Goal: Book appointment/travel/reservation

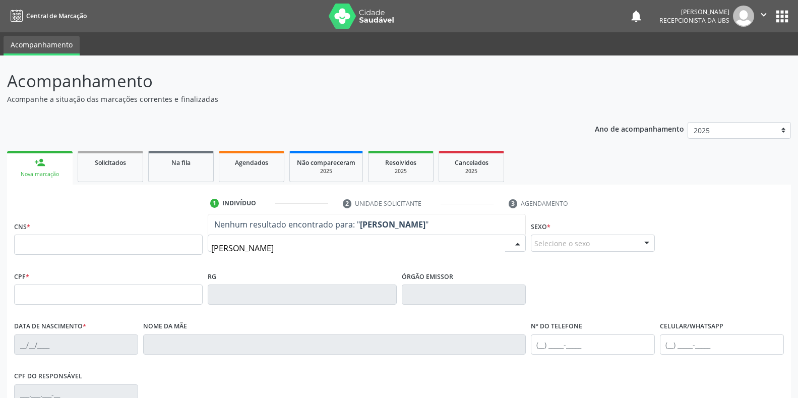
type input "[PERSON_NAME]"
drag, startPoint x: 334, startPoint y: 250, endPoint x: 202, endPoint y: 249, distance: 132.5
click at [202, 249] on div "CNS * Nome * [PERSON_NAME] resultado encontrado para: " [PERSON_NAME] " Não há …" at bounding box center [399, 244] width 775 height 50
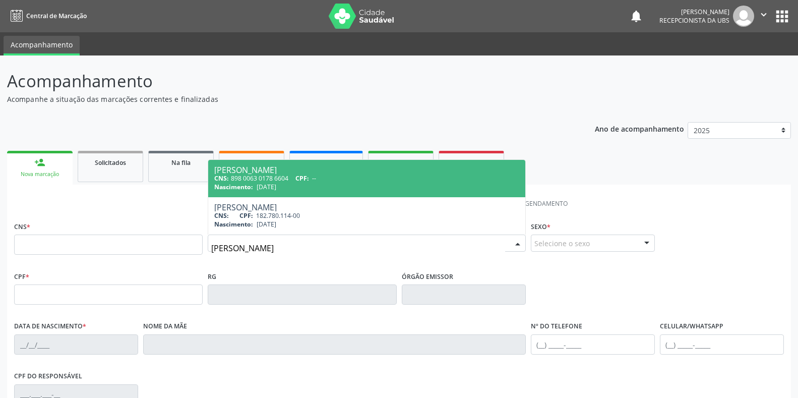
click at [261, 186] on span "[DATE]" at bounding box center [266, 186] width 20 height 9
type input "898 0063 0178 6604"
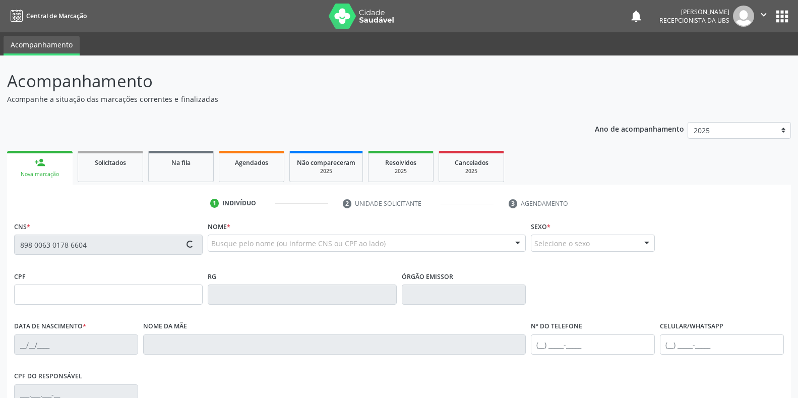
type input "[DATE]"
type input "[PERSON_NAME]"
type input "[PHONE_NUMBER]"
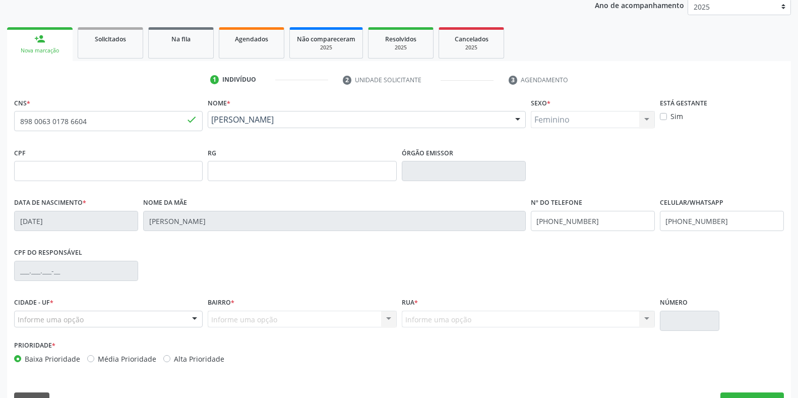
scroll to position [149, 0]
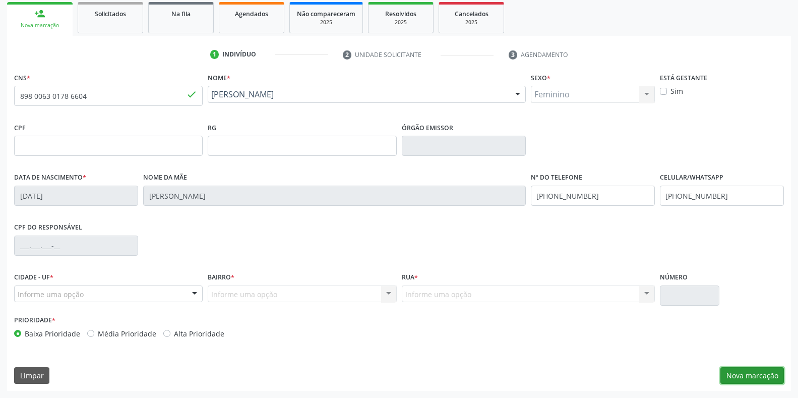
click at [745, 372] on button "Nova marcação" at bounding box center [751, 375] width 63 height 17
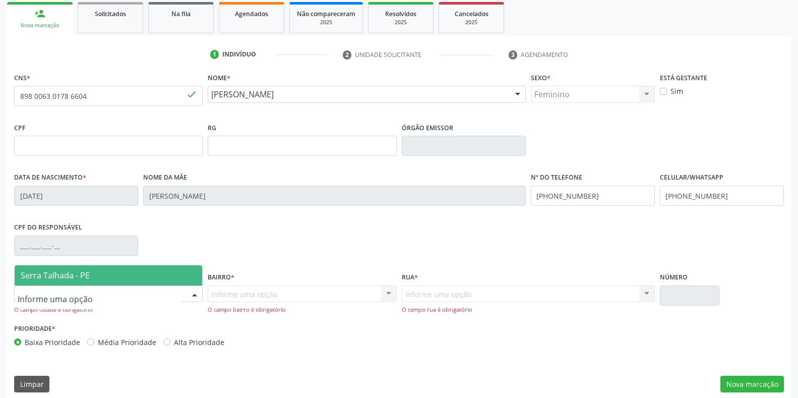
click at [151, 295] on div at bounding box center [108, 293] width 188 height 17
click at [89, 279] on span "Serra Talhada - PE" at bounding box center [108, 275] width 187 height 20
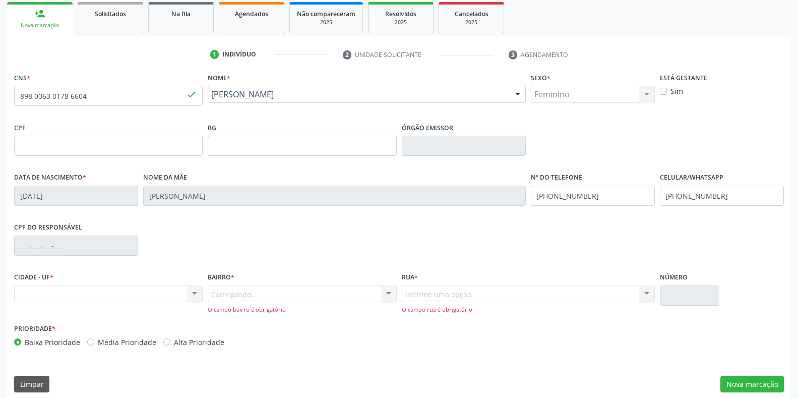
click at [231, 294] on div "Carregando... Nenhum resultado encontrado para: " " Nenhuma opção encontrada. D…" at bounding box center [302, 299] width 188 height 29
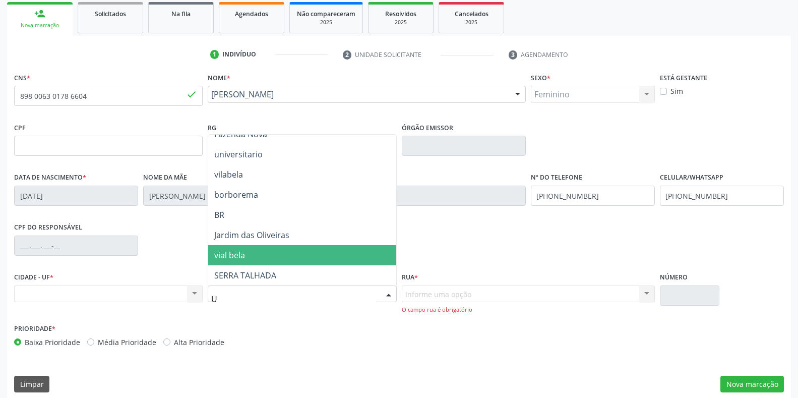
scroll to position [0, 0]
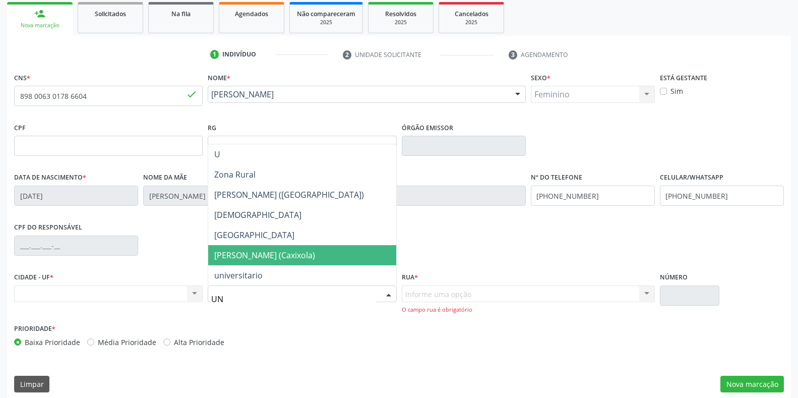
type input "UNI"
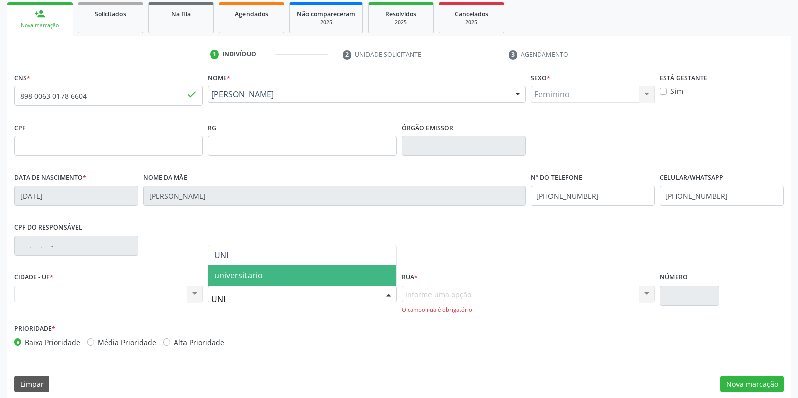
click at [243, 283] on span "universitario" at bounding box center [301, 275] width 187 height 20
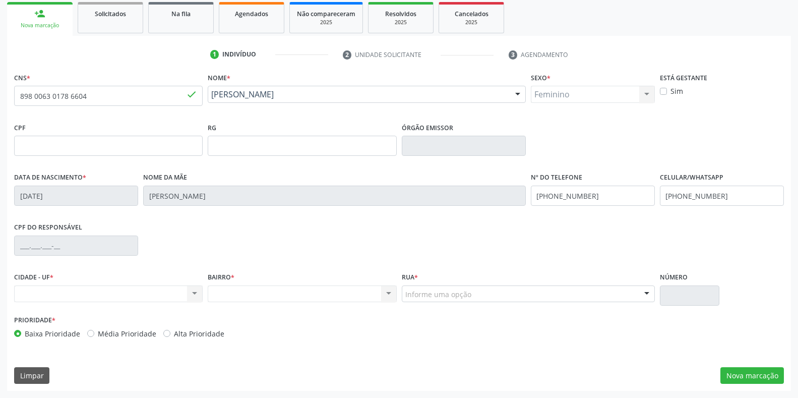
click at [291, 297] on div "Nenhum resultado encontrado para: " " Não há nenhuma opção para ser exibida." at bounding box center [302, 293] width 188 height 17
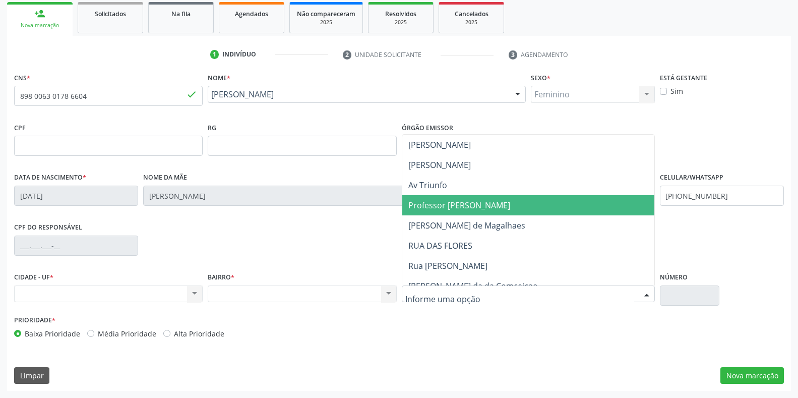
click at [450, 201] on span "Professor [PERSON_NAME]" at bounding box center [459, 205] width 102 height 11
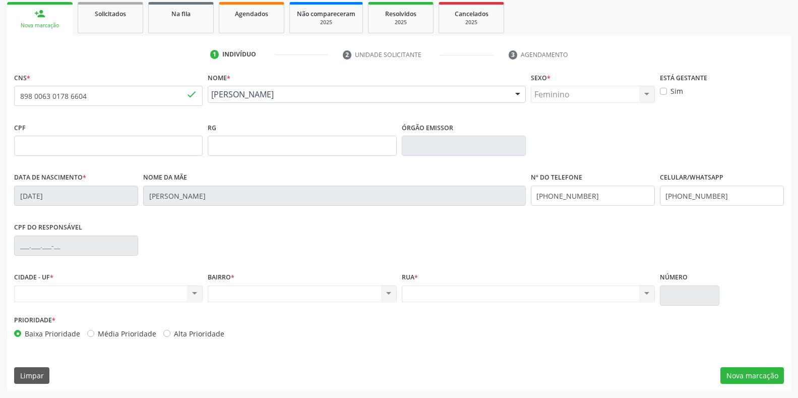
click at [693, 287] on input "text" at bounding box center [689, 295] width 59 height 20
click at [693, 288] on input "text" at bounding box center [689, 295] width 59 height 20
drag, startPoint x: 693, startPoint y: 289, endPoint x: 756, endPoint y: 339, distance: 79.6
click at [694, 289] on input "text" at bounding box center [689, 295] width 59 height 20
click at [765, 372] on button "Nova marcação" at bounding box center [751, 375] width 63 height 17
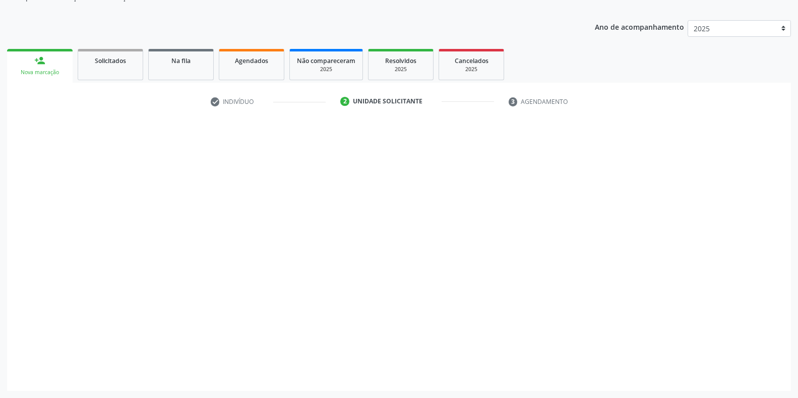
scroll to position [102, 0]
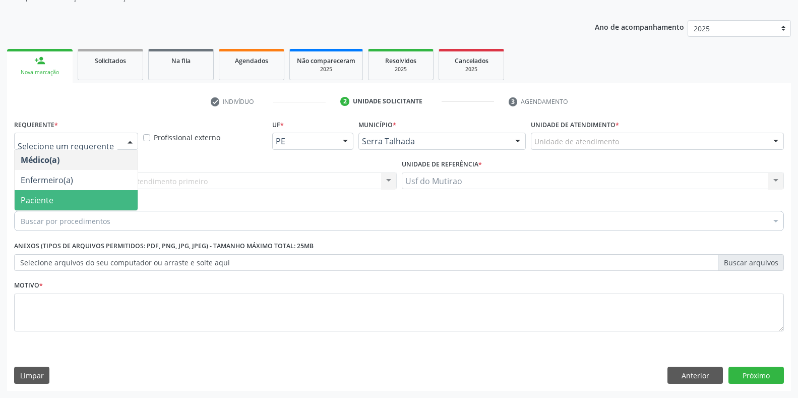
click at [89, 195] on span "Paciente" at bounding box center [76, 200] width 123 height 20
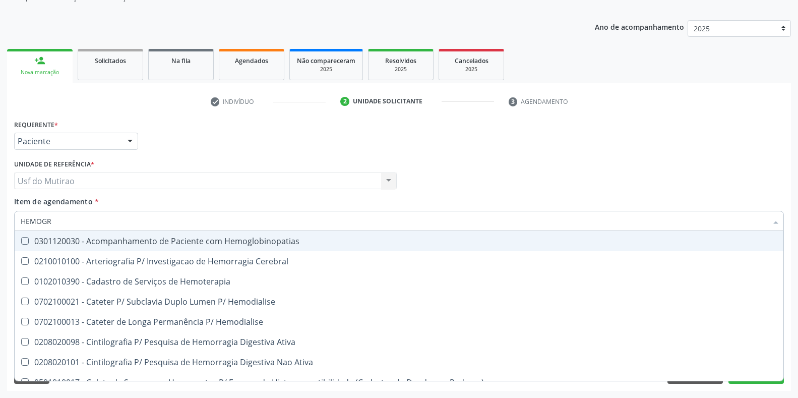
type input "HEMOGRA"
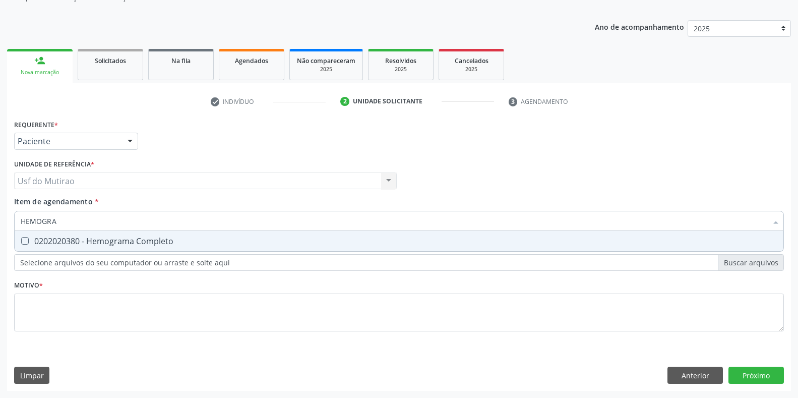
click at [106, 239] on div "0202020380 - Hemograma Completo" at bounding box center [399, 241] width 756 height 8
checkbox Completo "true"
drag, startPoint x: 107, startPoint y: 225, endPoint x: 0, endPoint y: 222, distance: 106.9
click at [0, 222] on div "Acompanhamento Acompanhe a situação das marcações correntes e finalizadas Relat…" at bounding box center [399, 176] width 798 height 444
type input "GLIC"
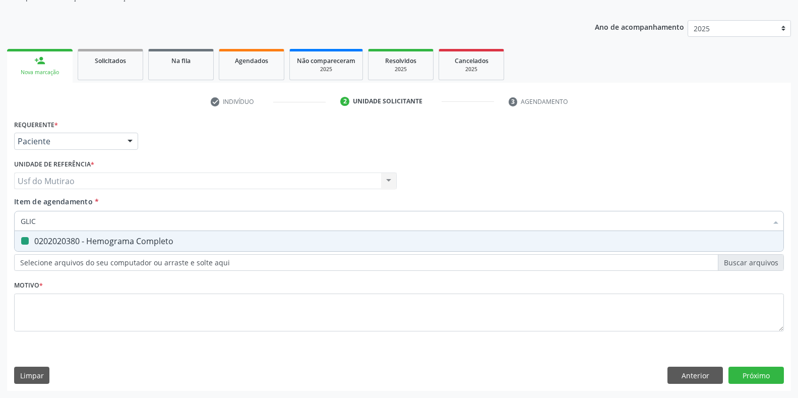
checkbox Completo "false"
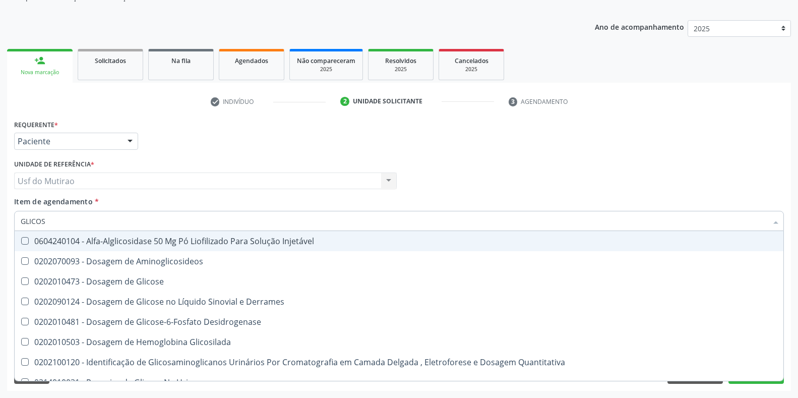
type input "GLICOSE"
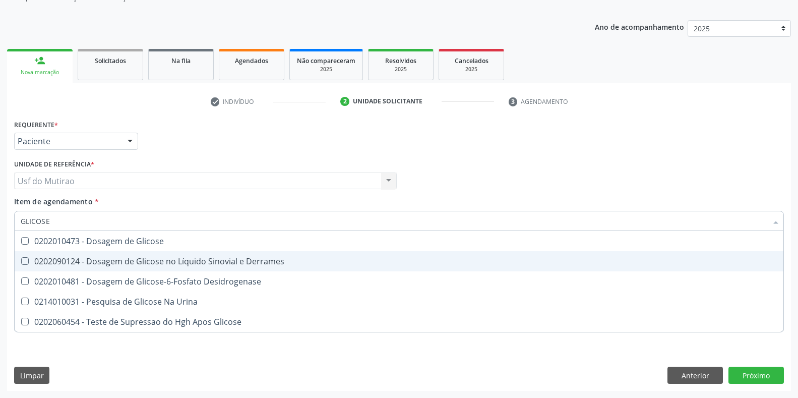
click at [98, 237] on div "0202010473 - Dosagem de Glicose" at bounding box center [399, 241] width 756 height 8
checkbox Glicose "true"
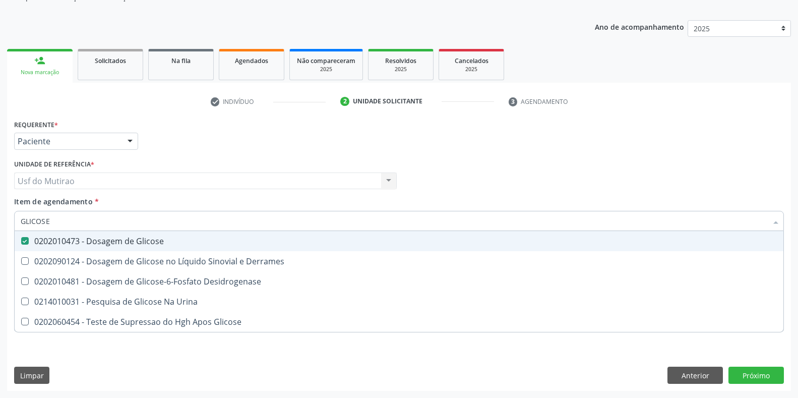
drag, startPoint x: 112, startPoint y: 224, endPoint x: 0, endPoint y: 224, distance: 111.9
click at [0, 224] on div "Acompanhamento Acompanhe a situação das marcações correntes e finalizadas Relat…" at bounding box center [399, 176] width 798 height 444
type input "COLE"
checkbox Glicose "false"
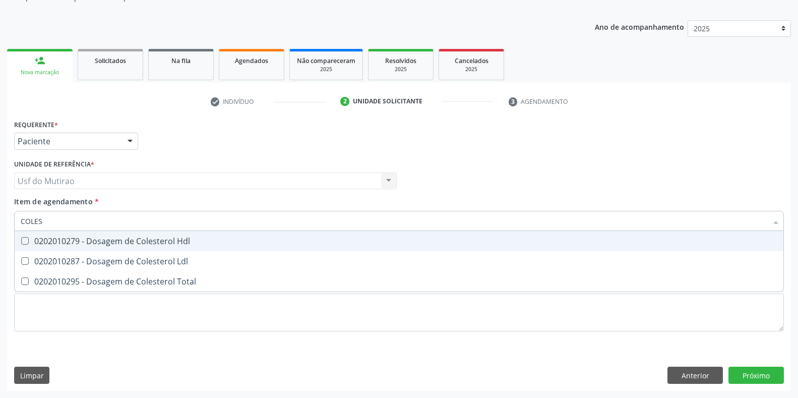
type input "COLEST"
click at [36, 239] on div "0202010279 - Dosagem de Colesterol Hdl" at bounding box center [399, 241] width 756 height 8
checkbox Hdl "true"
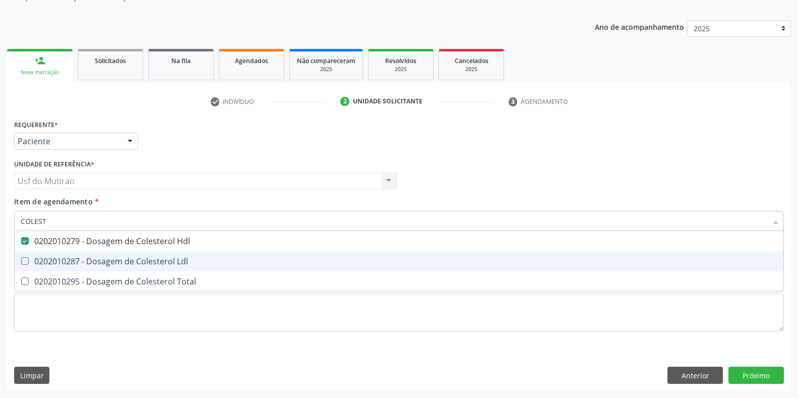
click at [52, 260] on div "0202010287 - Dosagem de Colesterol Ldl" at bounding box center [399, 261] width 756 height 8
checkbox Ldl "true"
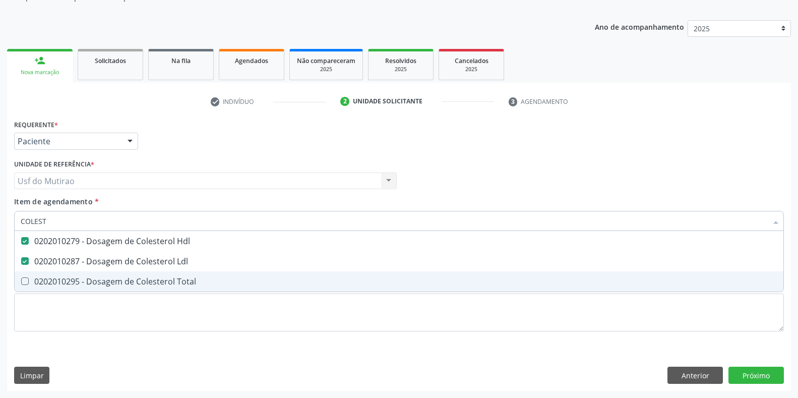
click at [53, 277] on div "0202010295 - Dosagem de Colesterol Total" at bounding box center [399, 281] width 756 height 8
checkbox Total "true"
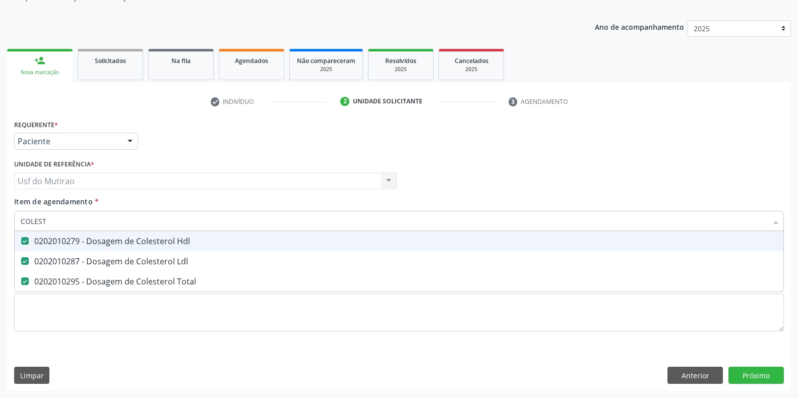
drag, startPoint x: 77, startPoint y: 222, endPoint x: 22, endPoint y: 222, distance: 54.4
click at [22, 222] on input "COLEST" at bounding box center [394, 221] width 746 height 20
type input "TRIGL"
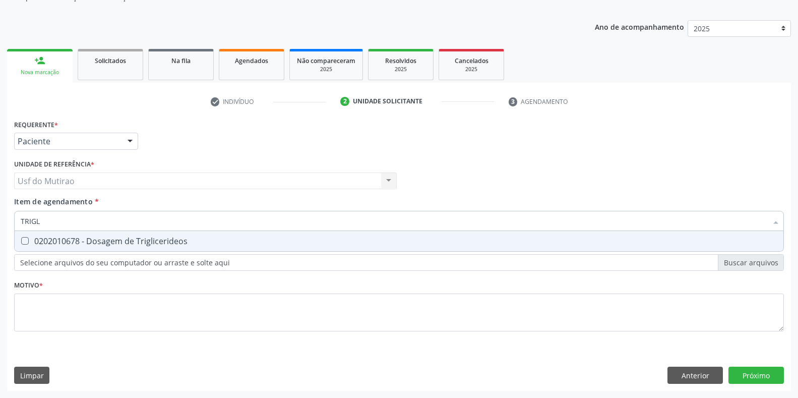
click at [65, 233] on span "0202010678 - Dosagem de Triglicerideos" at bounding box center [399, 241] width 768 height 20
checkbox Triglicerideos "true"
drag, startPoint x: 69, startPoint y: 223, endPoint x: 0, endPoint y: 220, distance: 69.1
click at [0, 220] on div "Acompanhamento Acompanhe a situação das marcações correntes e finalizadas Relat…" at bounding box center [399, 176] width 798 height 444
type input "GRU"
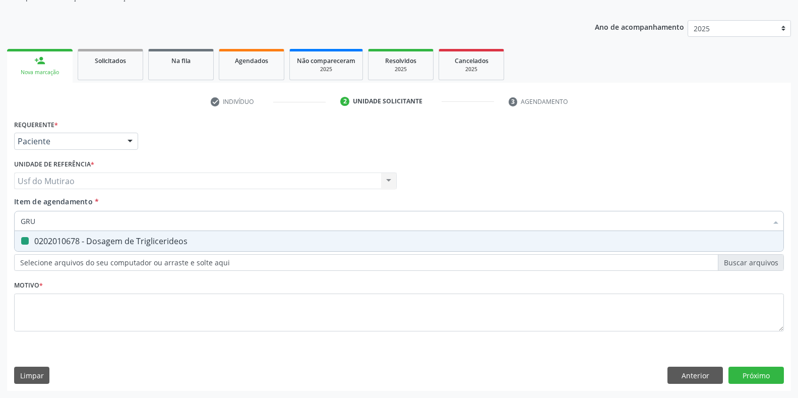
checkbox Triglicerideos "false"
type input "GRUPO ABO"
click at [84, 242] on div "0202120023 - Determinacao Direta e Reversa de Grupo Abo" at bounding box center [399, 241] width 756 height 8
checkbox Abo "true"
drag, startPoint x: 90, startPoint y: 221, endPoint x: 4, endPoint y: 219, distance: 86.7
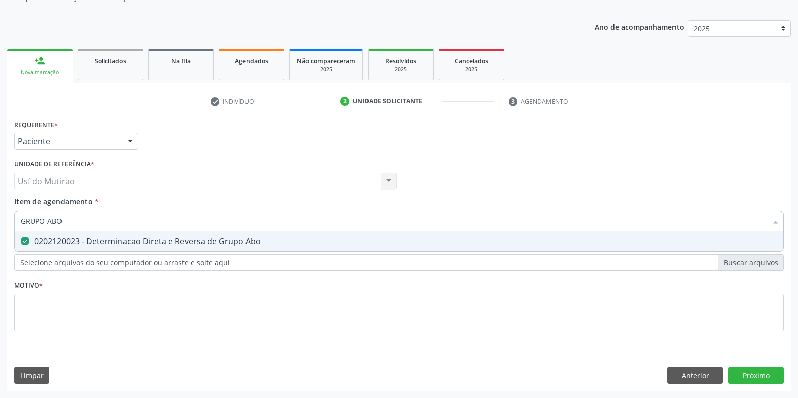
click at [4, 219] on div "Acompanhamento Acompanhe a situação das marcações correntes e finalizadas Relat…" at bounding box center [399, 176] width 798 height 444
type input "FATOR"
checkbox Abo "false"
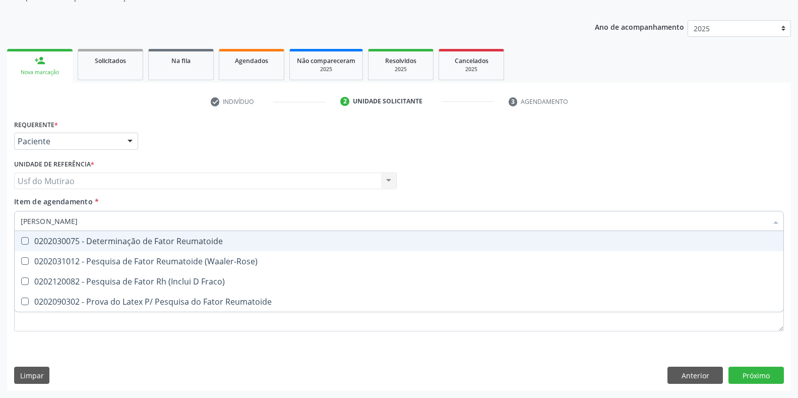
type input "FATOR RH"
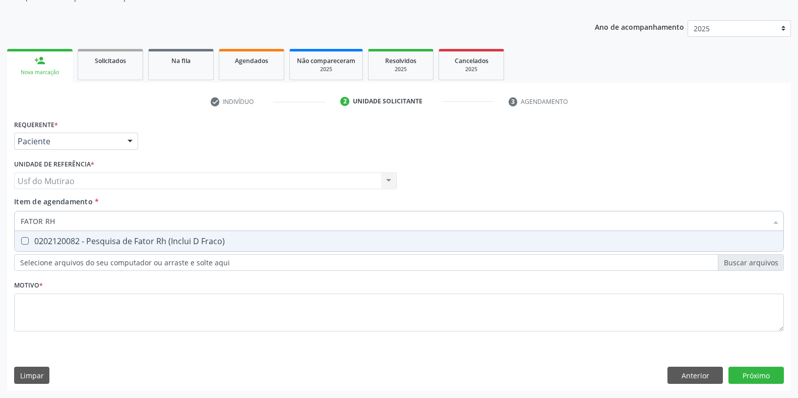
click at [68, 247] on span "0202120082 - Pesquisa de Fator Rh (Inclui D Fraco)" at bounding box center [399, 241] width 768 height 20
checkbox Fraco\) "true"
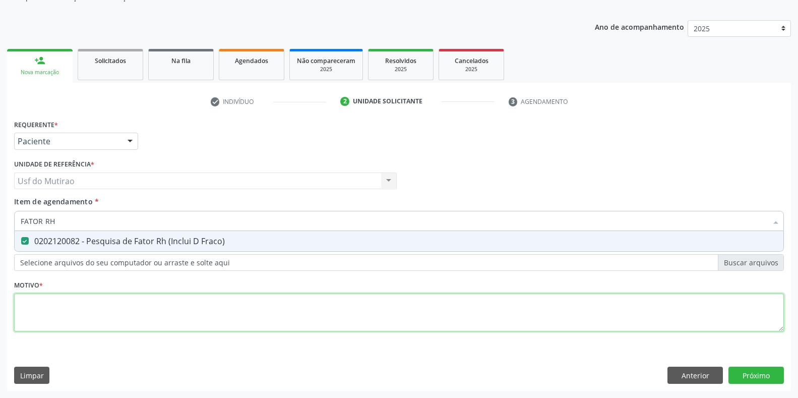
click at [74, 311] on div "Requerente * Paciente Médico(a) Enfermeiro(a) Paciente Nenhum resultado encontr…" at bounding box center [398, 231] width 769 height 228
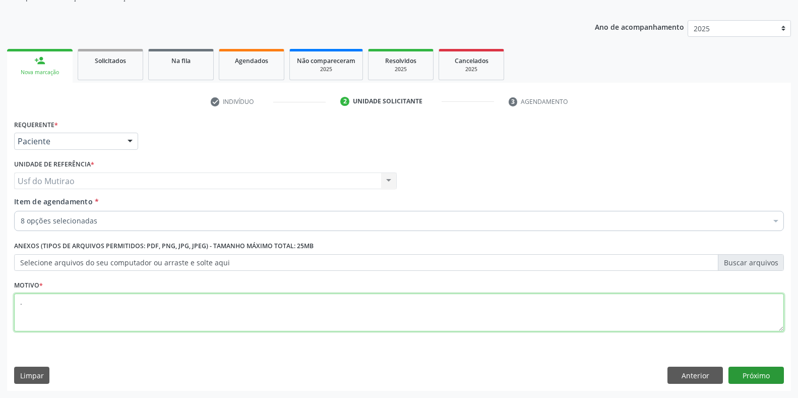
type textarea "."
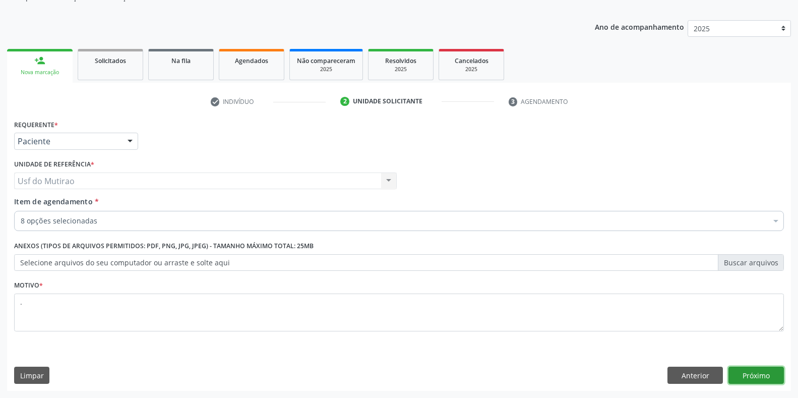
click at [755, 369] on button "Próximo" at bounding box center [755, 374] width 55 height 17
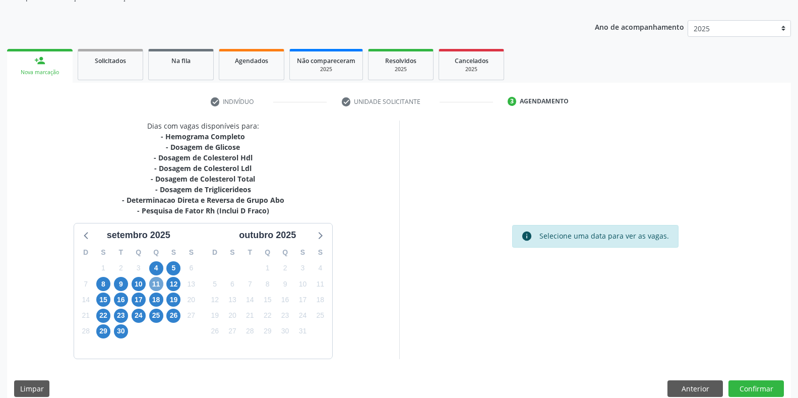
click at [156, 286] on span "11" at bounding box center [156, 284] width 14 height 14
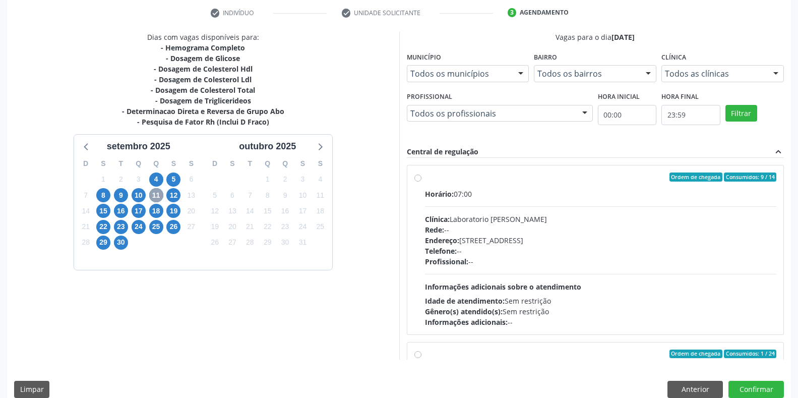
scroll to position [205, 0]
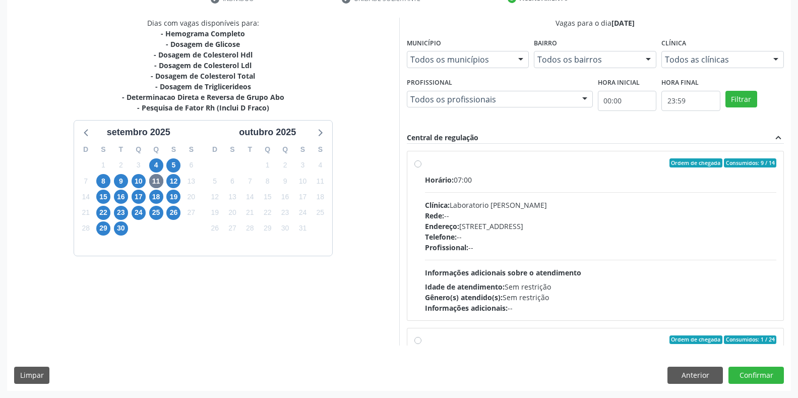
click at [482, 202] on div "Clínica: Laboratorio [PERSON_NAME]" at bounding box center [601, 205] width 352 height 11
click at [421, 167] on input "Ordem de chegada Consumidos: 9 / 14 Horário: 07:00 Clínica: Laboratorio [PERSON…" at bounding box center [417, 162] width 7 height 9
radio input "true"
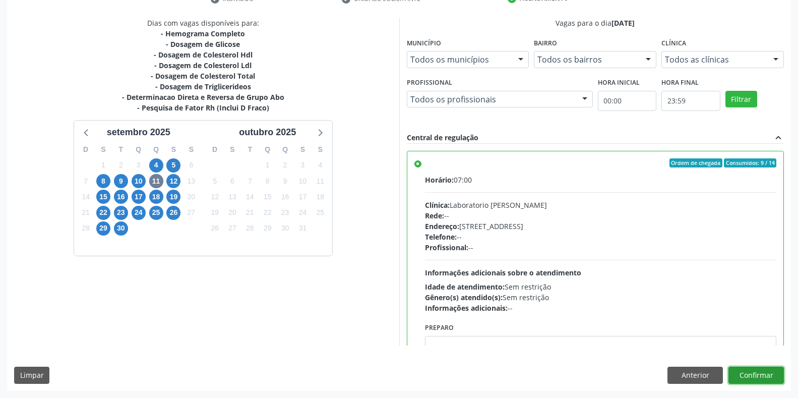
click at [738, 371] on button "Confirmar" at bounding box center [755, 374] width 55 height 17
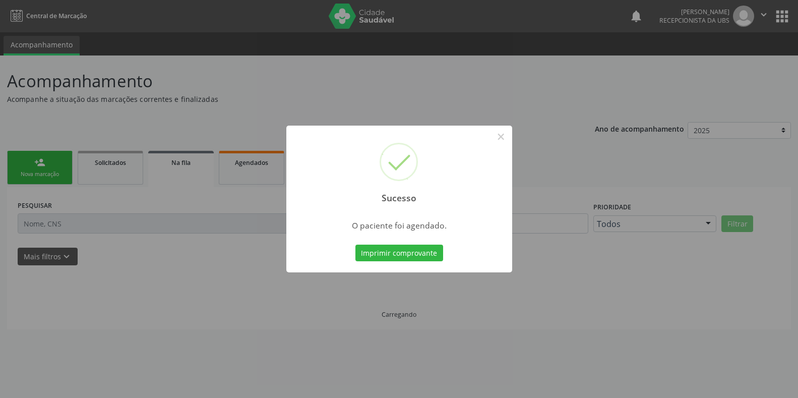
scroll to position [0, 0]
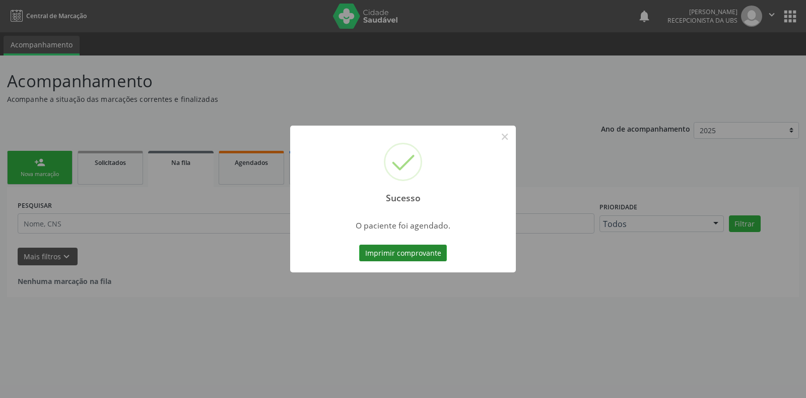
click at [395, 254] on button "Imprimir comprovante" at bounding box center [403, 252] width 88 height 17
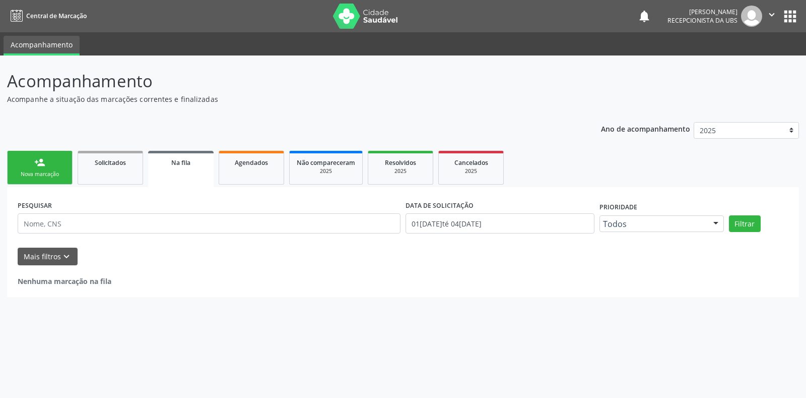
click at [48, 172] on div "Nova marcação" at bounding box center [40, 174] width 50 height 8
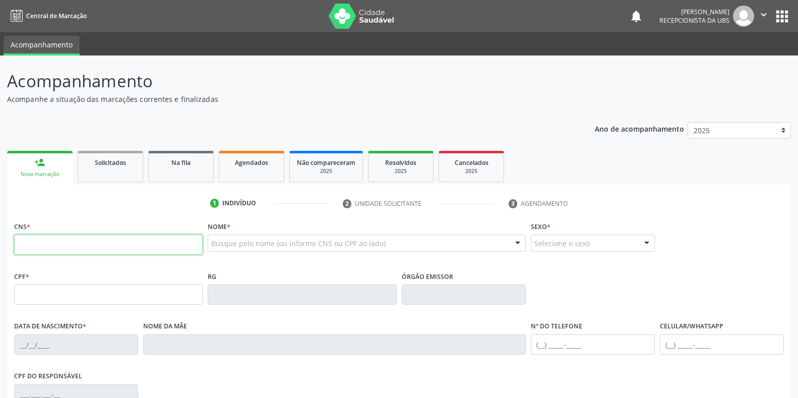
click at [95, 243] on input "text" at bounding box center [108, 244] width 188 height 20
paste input "898 0063 3291 9681"
type input "898 0063 3291 9681"
type input "000.254.094-09"
type input "[DATE]"
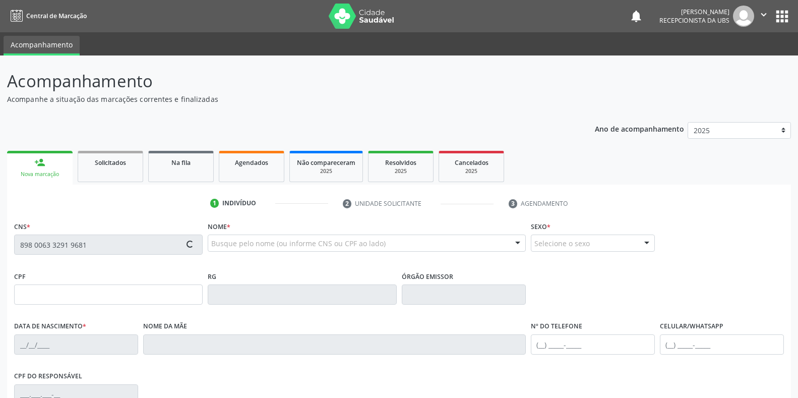
type input "[PERSON_NAME]"
type input "[PHONE_NUMBER]"
type input "102.422.594-13"
type input "100"
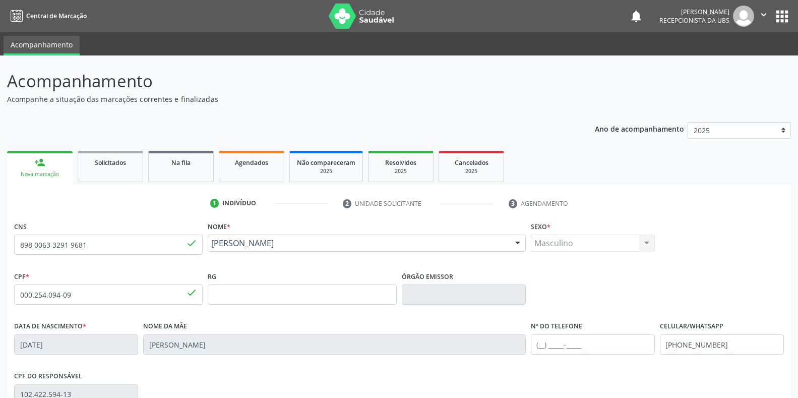
scroll to position [32, 0]
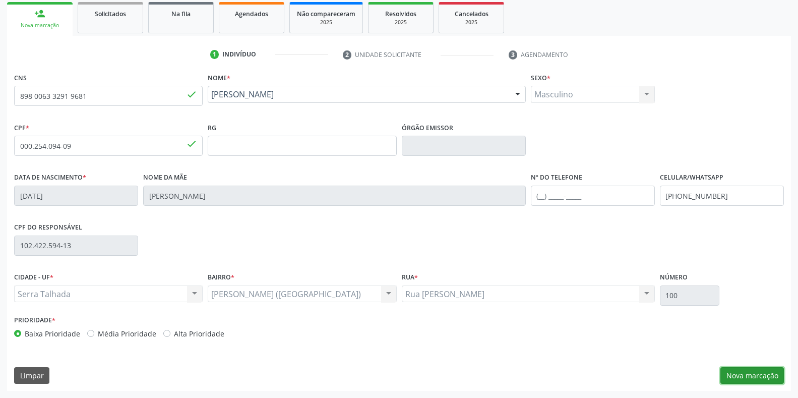
click at [757, 374] on button "Nova marcação" at bounding box center [751, 375] width 63 height 17
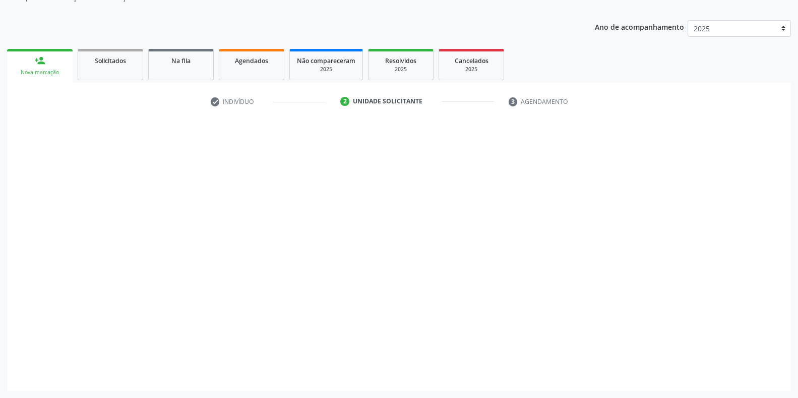
scroll to position [102, 0]
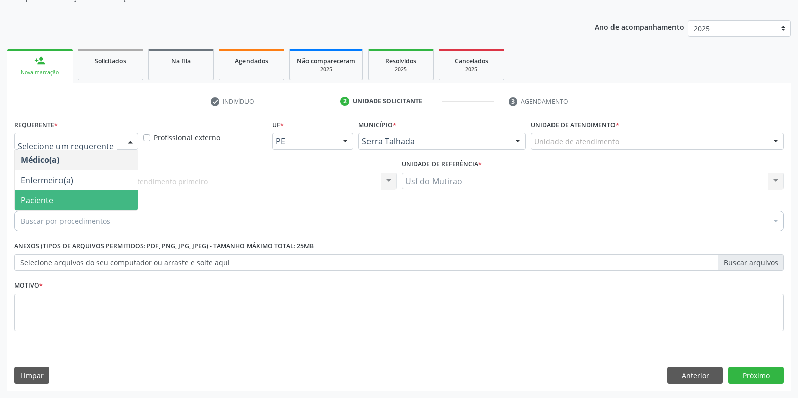
click at [62, 196] on span "Paciente" at bounding box center [76, 200] width 123 height 20
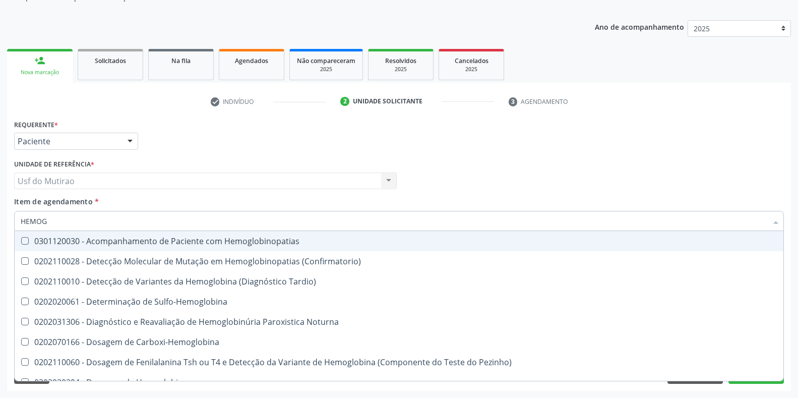
type input "HEMOGR"
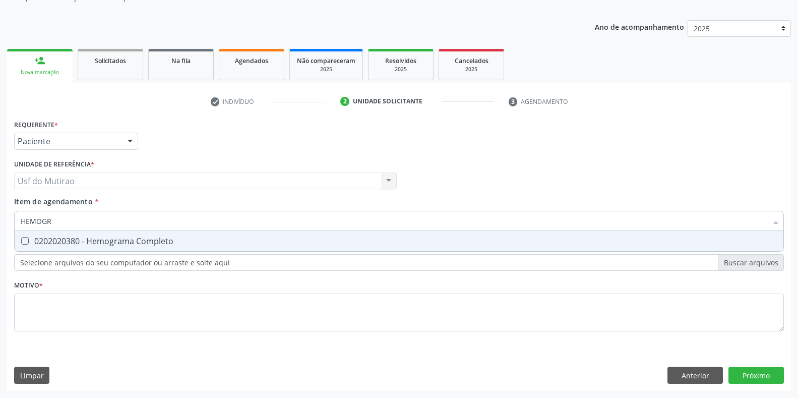
click at [81, 237] on div "0202020380 - Hemograma Completo" at bounding box center [399, 241] width 756 height 8
checkbox Completo "true"
drag, startPoint x: 82, startPoint y: 221, endPoint x: 0, endPoint y: 212, distance: 82.6
click at [0, 212] on div "Acompanhamento Acompanhe a situação das marcações correntes e finalizadas Relat…" at bounding box center [399, 176] width 798 height 444
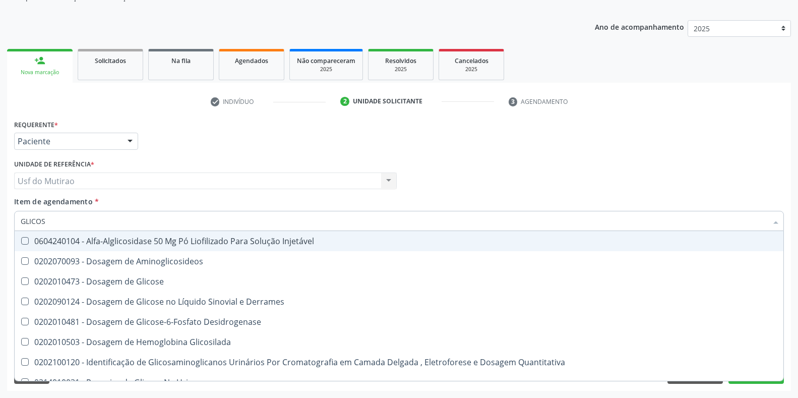
type input "GLICOSE"
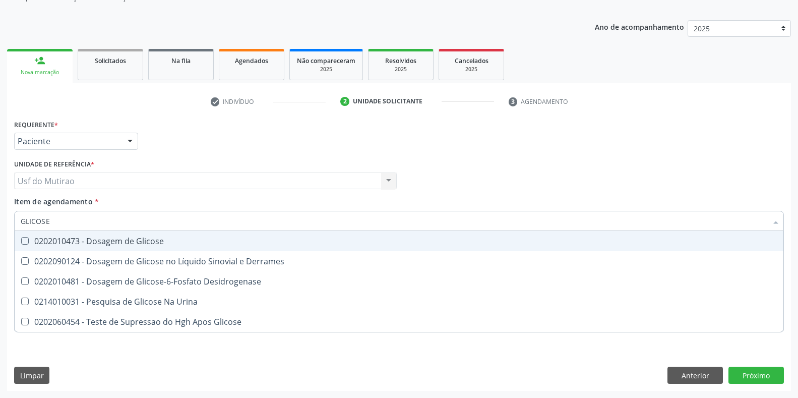
click at [115, 245] on div "0202010473 - Dosagem de Glicose" at bounding box center [399, 241] width 756 height 8
checkbox Glicose "true"
drag, startPoint x: 116, startPoint y: 225, endPoint x: 5, endPoint y: 225, distance: 111.4
click at [5, 225] on div "Acompanhamento Acompanhe a situação das marcações correntes e finalizadas Relat…" at bounding box center [399, 176] width 798 height 444
type input "COLES"
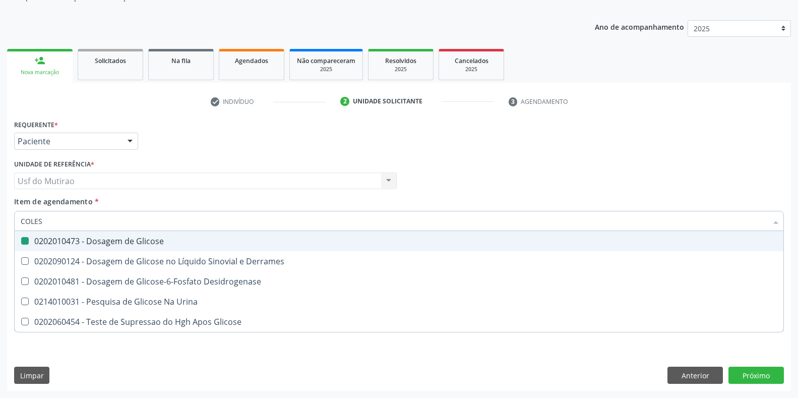
checkbox Glicose "false"
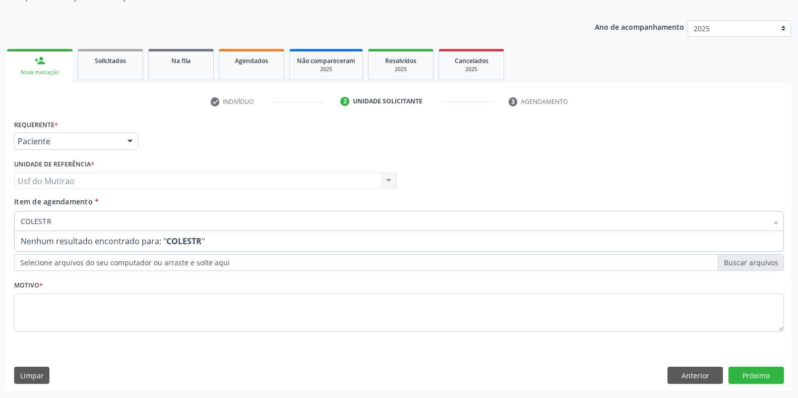
type input "COLEST"
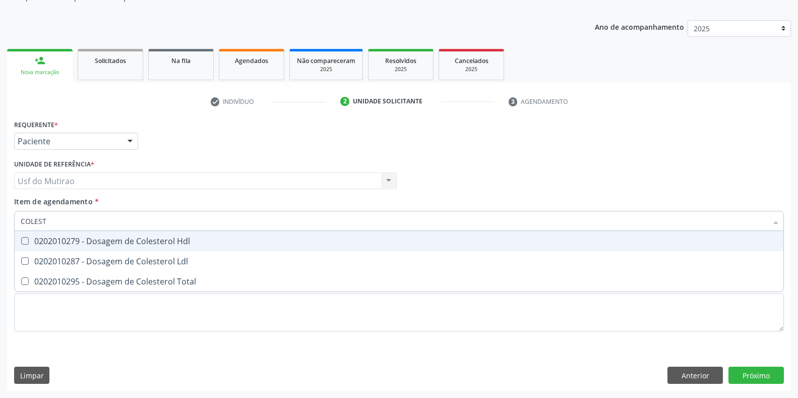
click at [44, 238] on div "0202010279 - Dosagem de Colesterol Hdl" at bounding box center [399, 241] width 756 height 8
checkbox Hdl "true"
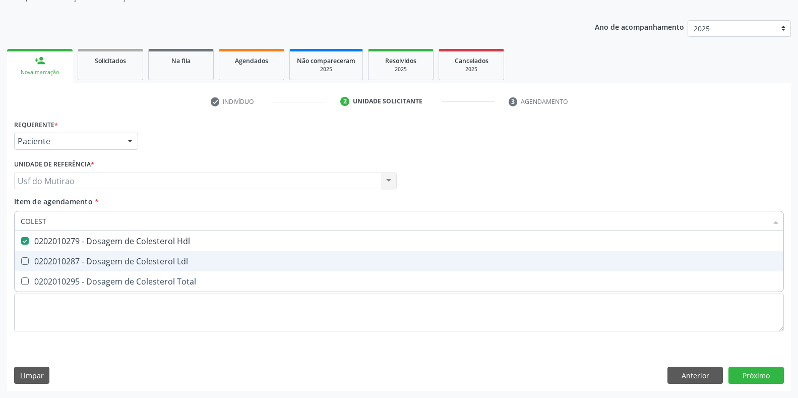
click at [48, 257] on div "0202010287 - Dosagem de Colesterol Ldl" at bounding box center [399, 261] width 756 height 8
checkbox Ldl "true"
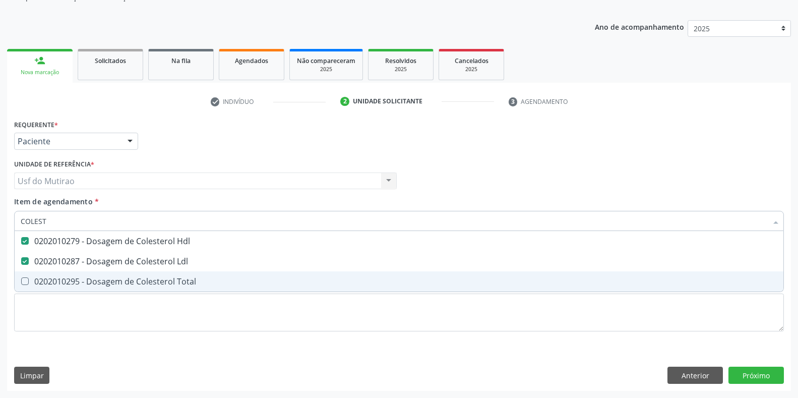
click at [49, 277] on div "0202010295 - Dosagem de Colesterol Total" at bounding box center [399, 281] width 756 height 8
checkbox Total "true"
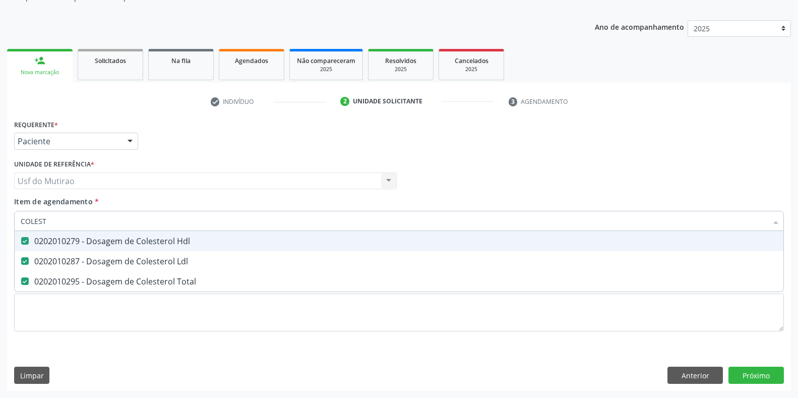
drag, startPoint x: 71, startPoint y: 221, endPoint x: 10, endPoint y: 221, distance: 61.0
click at [10, 221] on div "Requerente * Paciente Médico(a) Enfermeiro(a) Paciente Nenhum resultado encontr…" at bounding box center [399, 254] width 784 height 274
type input "TRIGL"
checkbox Hdl "false"
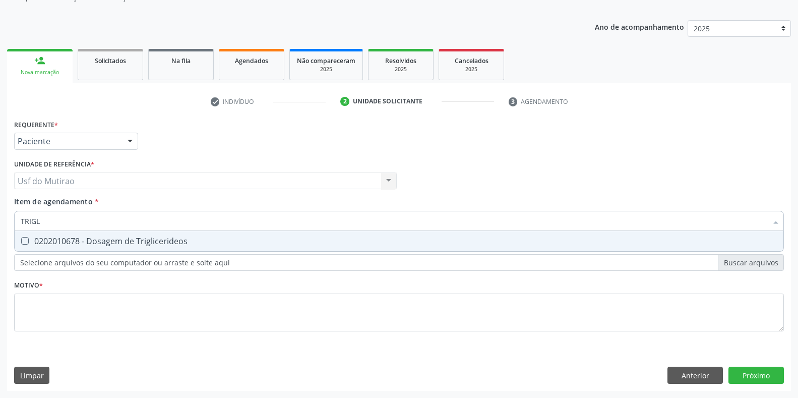
type input "TRIGLI"
click at [28, 238] on Triglicerideos at bounding box center [25, 241] width 8 height 8
click at [21, 238] on Triglicerideos "checkbox" at bounding box center [18, 240] width 7 height 7
checkbox Triglicerideos "true"
drag, startPoint x: 72, startPoint y: 226, endPoint x: 0, endPoint y: 225, distance: 72.1
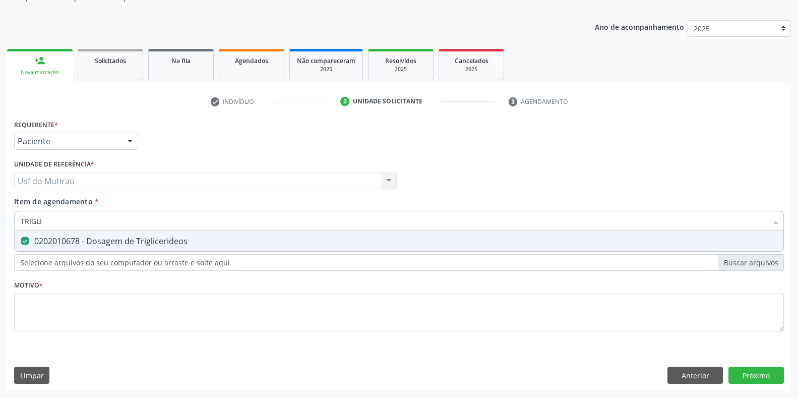
click at [0, 225] on div "Acompanhamento Acompanhe a situação das marcações correntes e finalizadas Relat…" at bounding box center [399, 176] width 798 height 444
type input "GRIP"
checkbox Triglicerideos "false"
type input "GRUPO ABO"
click at [84, 237] on div "0202120023 - Determinacao Direta e Reversa de Grupo Abo" at bounding box center [399, 241] width 756 height 8
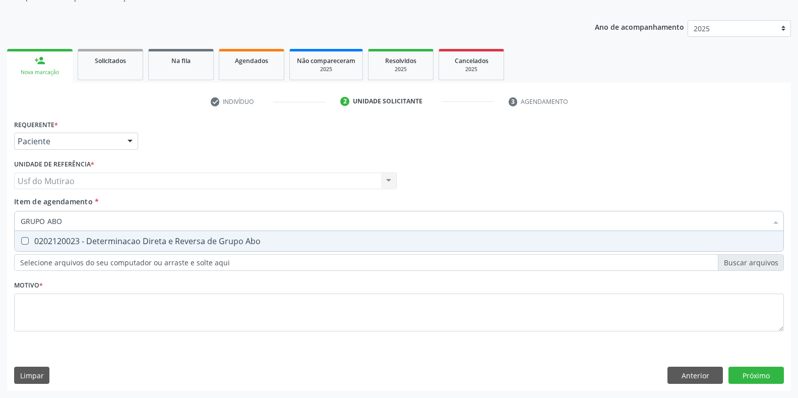
checkbox Abo "true"
drag, startPoint x: 92, startPoint y: 222, endPoint x: 0, endPoint y: 220, distance: 92.2
click at [0, 220] on div "Acompanhamento Acompanhe a situação das marcações correntes e finalizadas Relat…" at bounding box center [399, 176] width 798 height 444
type input "[PERSON_NAME]"
checkbox Abo "false"
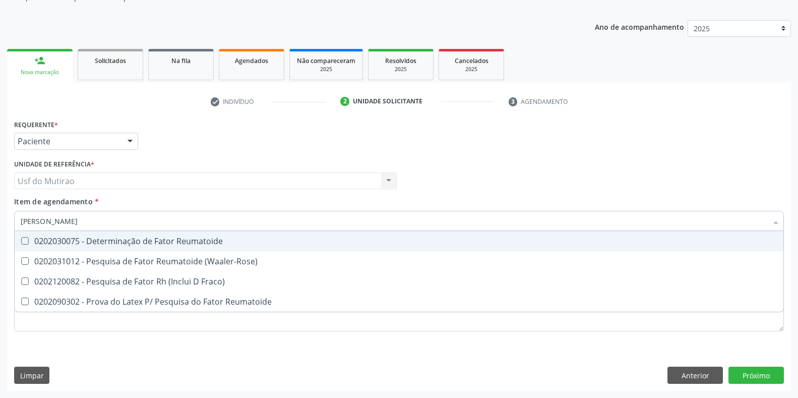
type input "FATOR RH"
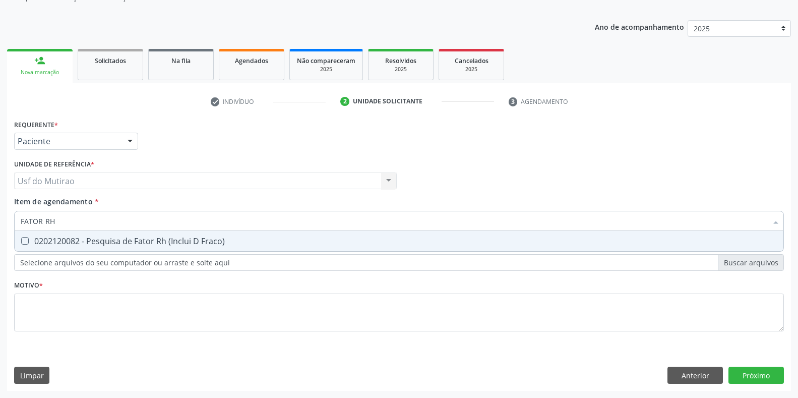
click at [58, 237] on div "0202120082 - Pesquisa de Fator Rh (Inclui D Fraco)" at bounding box center [399, 241] width 756 height 8
checkbox Fraco\) "true"
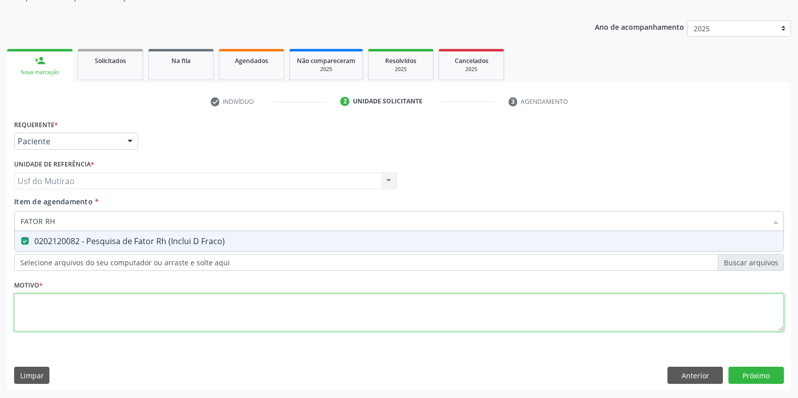
click at [102, 315] on div "Requerente * Paciente Médico(a) Enfermeiro(a) Paciente Nenhum resultado encontr…" at bounding box center [398, 231] width 769 height 228
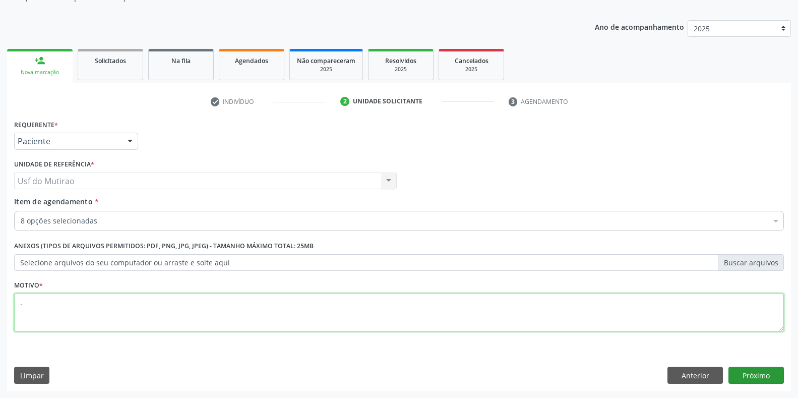
type textarea "."
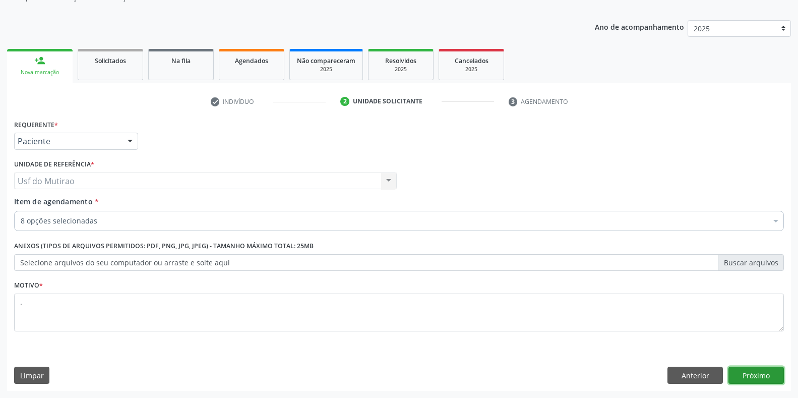
click at [763, 374] on button "Próximo" at bounding box center [755, 374] width 55 height 17
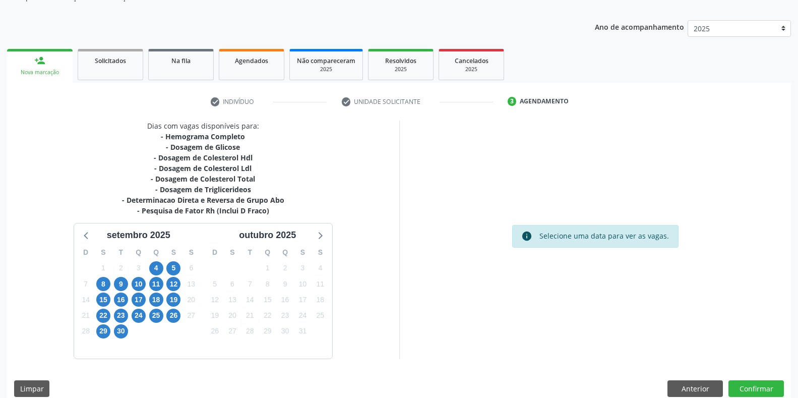
scroll to position [115, 0]
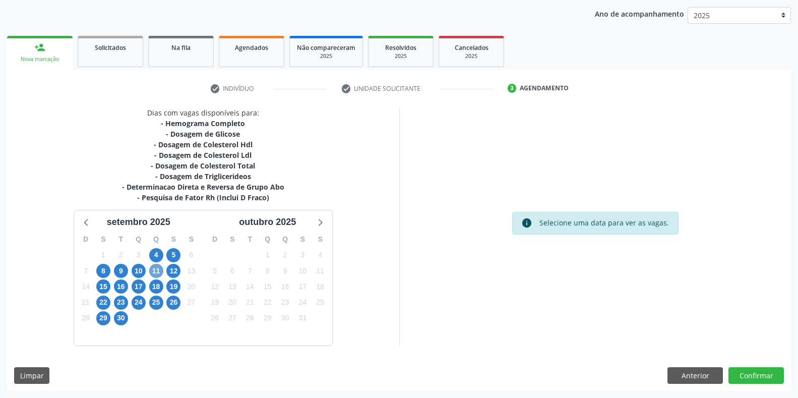
click at [158, 270] on span "11" at bounding box center [156, 271] width 14 height 14
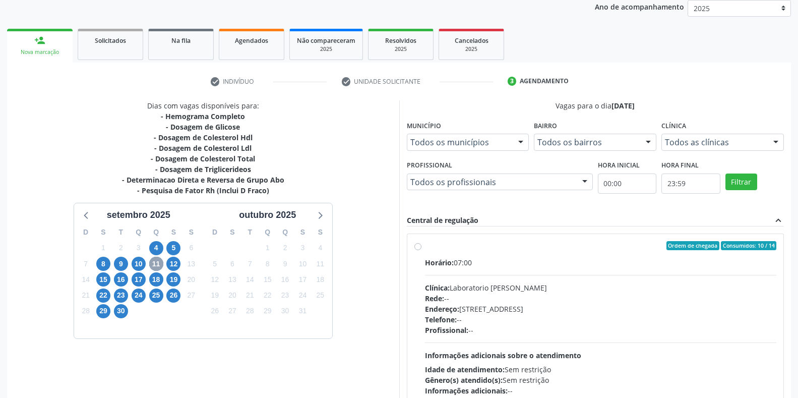
scroll to position [205, 0]
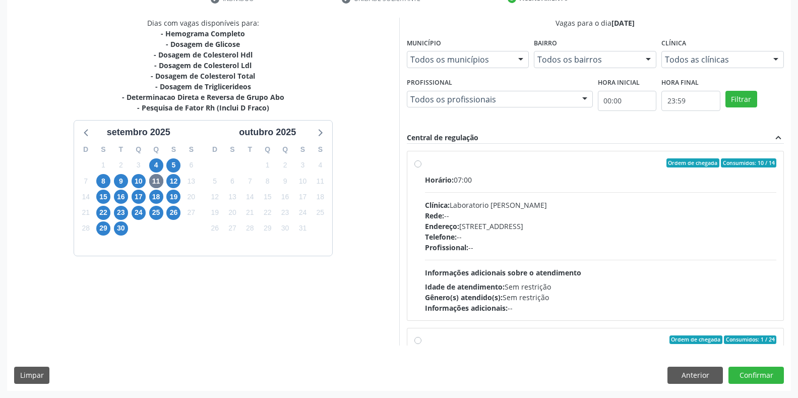
click at [514, 229] on div "Endereço: [STREET_ADDRESS]" at bounding box center [601, 226] width 352 height 11
click at [421, 167] on input "Ordem de chegada Consumidos: 10 / 14 Horário: 07:00 Clínica: Laboratorio [PERSO…" at bounding box center [417, 162] width 7 height 9
radio input "true"
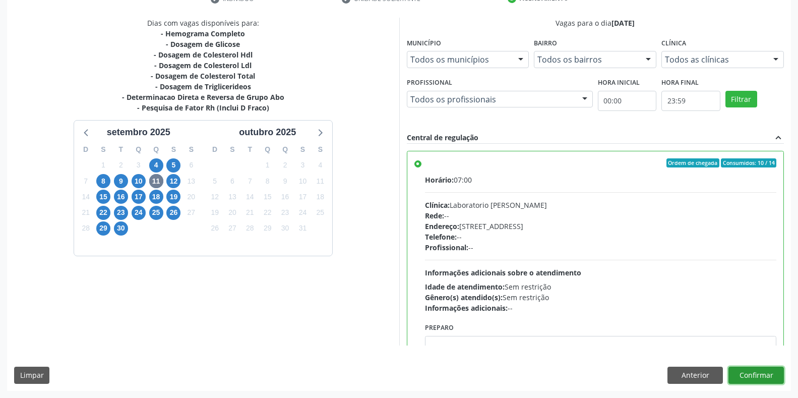
click at [762, 374] on button "Confirmar" at bounding box center [755, 374] width 55 height 17
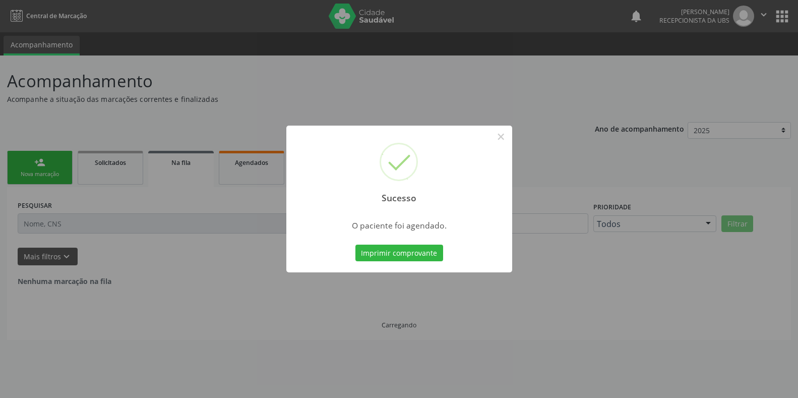
scroll to position [0, 0]
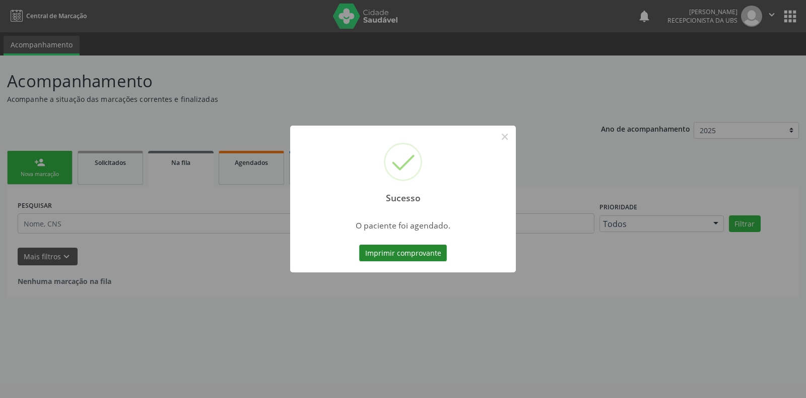
click at [392, 254] on button "Imprimir comprovante" at bounding box center [403, 252] width 88 height 17
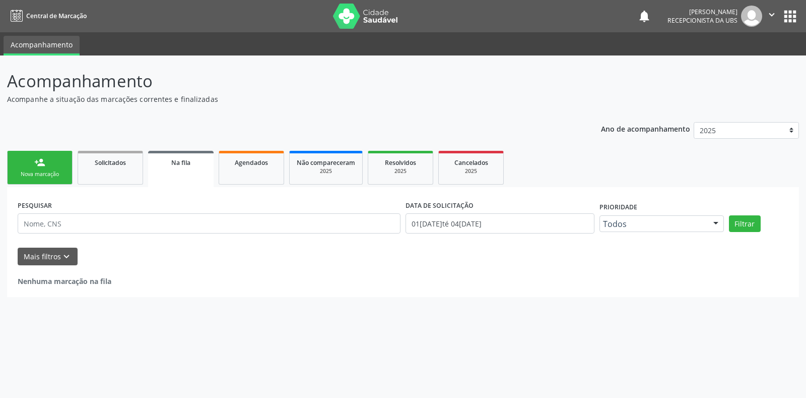
click at [52, 164] on link "person_add Nova marcação" at bounding box center [40, 168] width 66 height 34
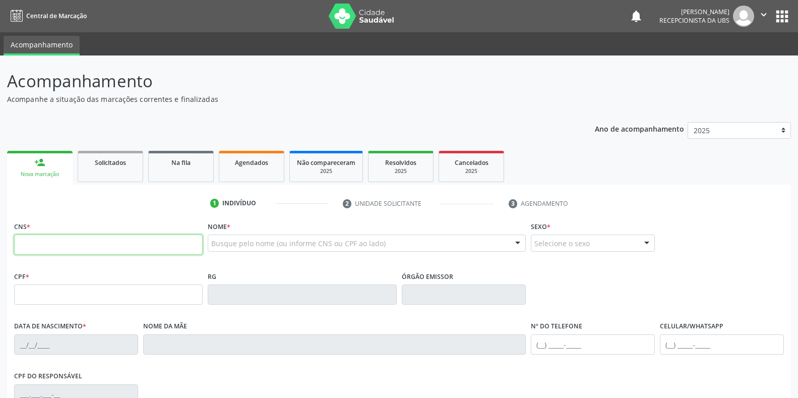
click at [76, 244] on input "text" at bounding box center [108, 244] width 188 height 20
paste input "706 8062 0190 3123"
type input "706 8062 0190 3123"
type input "[DATE]"
type input "[PERSON_NAME]"
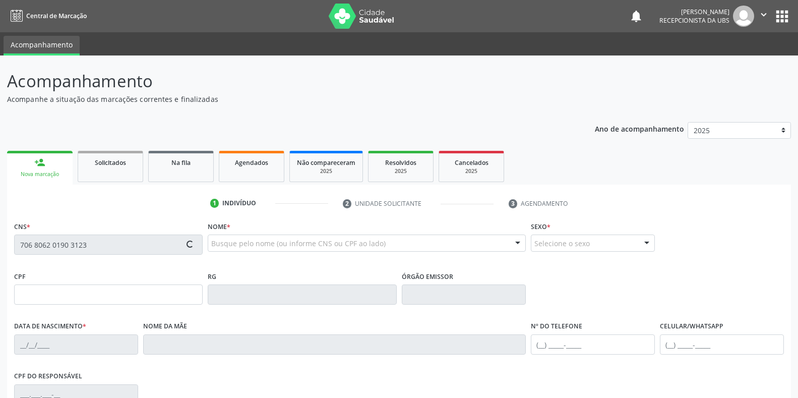
type input "[PHONE_NUMBER]"
type input "024.352.044-18"
type input "150"
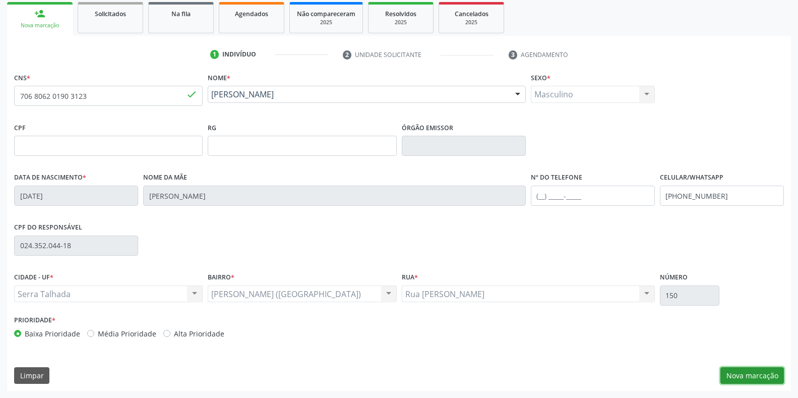
click at [736, 379] on button "Nova marcação" at bounding box center [751, 375] width 63 height 17
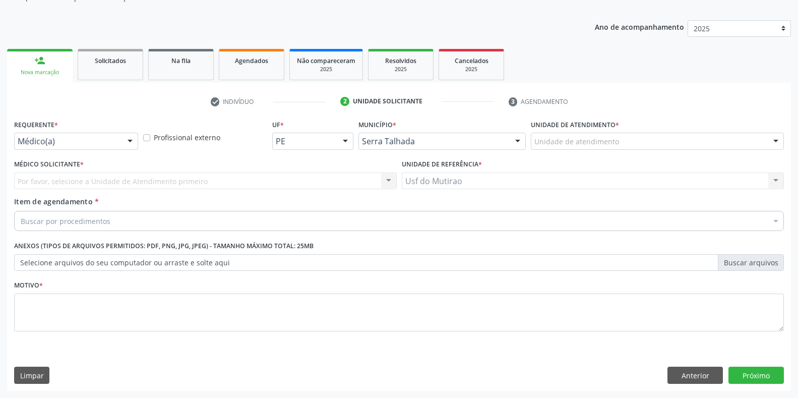
scroll to position [102, 0]
click at [120, 147] on div "Médico(a) Médico(a) Enfermeiro(a) Paciente Nenhum resultado encontrado para: " …" at bounding box center [76, 141] width 124 height 17
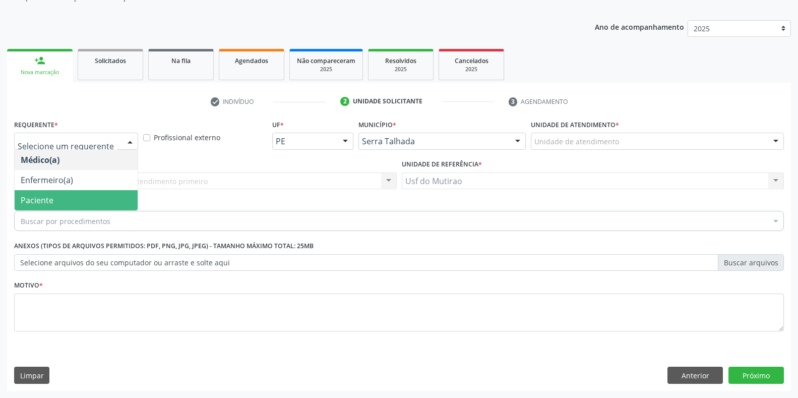
click at [85, 197] on span "Paciente" at bounding box center [76, 200] width 123 height 20
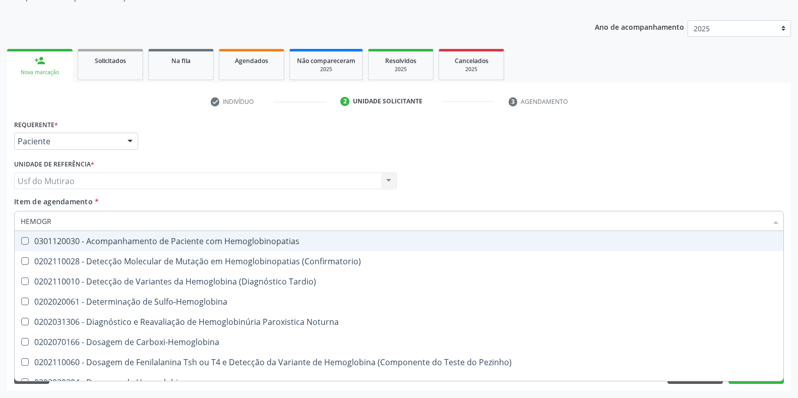
type input "HEMOGRA"
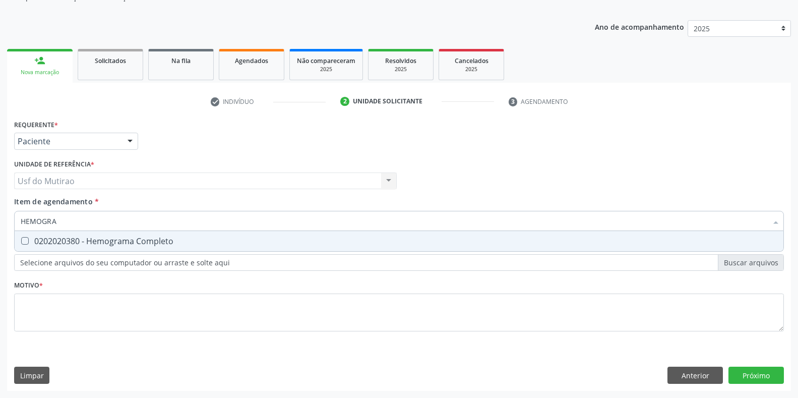
click at [106, 237] on div "0202020380 - Hemograma Completo" at bounding box center [399, 241] width 756 height 8
checkbox Completo "true"
drag, startPoint x: 116, startPoint y: 216, endPoint x: 12, endPoint y: 217, distance: 104.8
click at [12, 217] on div "Item de agendamento * HEMOGRA Desfazer seleção 0202020380 - Hemograma Completo …" at bounding box center [399, 215] width 775 height 39
type input "GLIC"
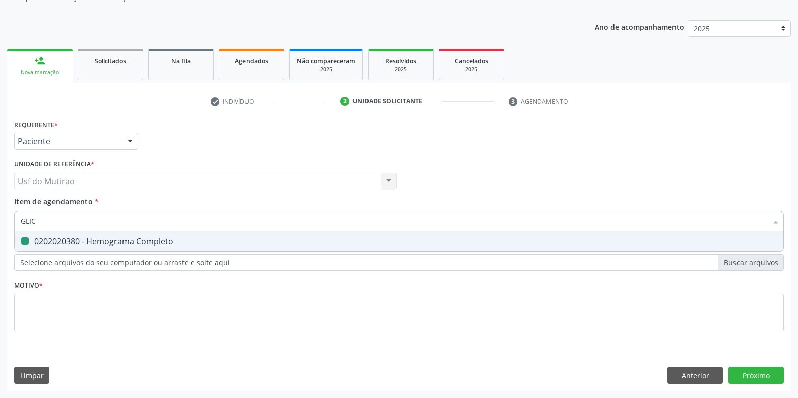
checkbox Completo "false"
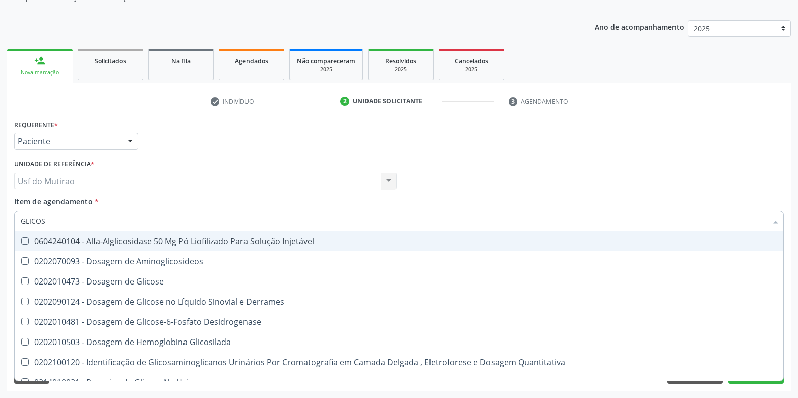
type input "GLICOSE"
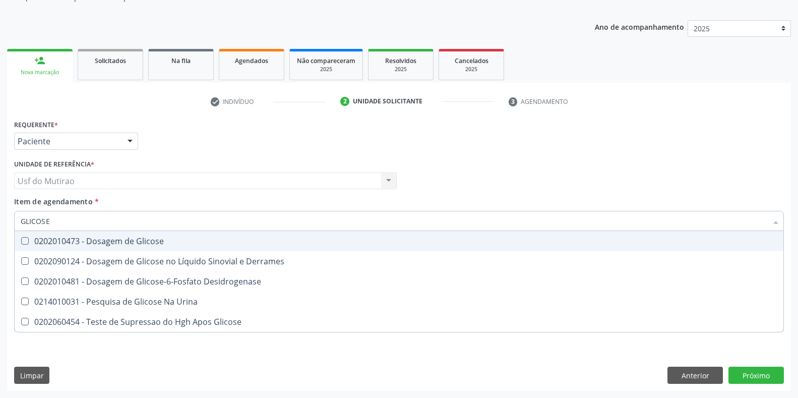
click at [54, 241] on div "0202010473 - Dosagem de Glicose" at bounding box center [399, 241] width 756 height 8
checkbox Glicose "true"
drag, startPoint x: 75, startPoint y: 219, endPoint x: 0, endPoint y: 216, distance: 74.7
click at [0, 216] on div "Acompanhamento Acompanhe a situação das marcações correntes e finalizadas Relat…" at bounding box center [399, 176] width 798 height 444
type input "COLEST"
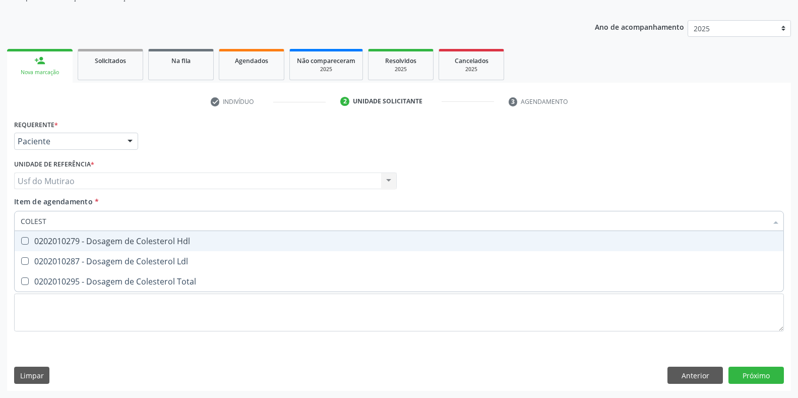
checkbox Hdl "false"
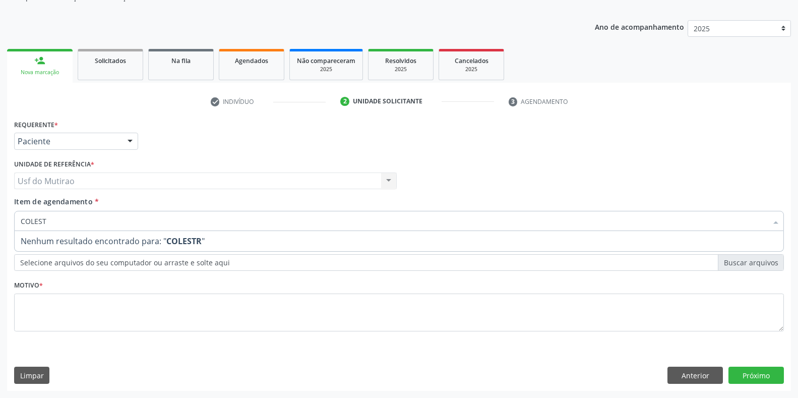
type input "COLESTE"
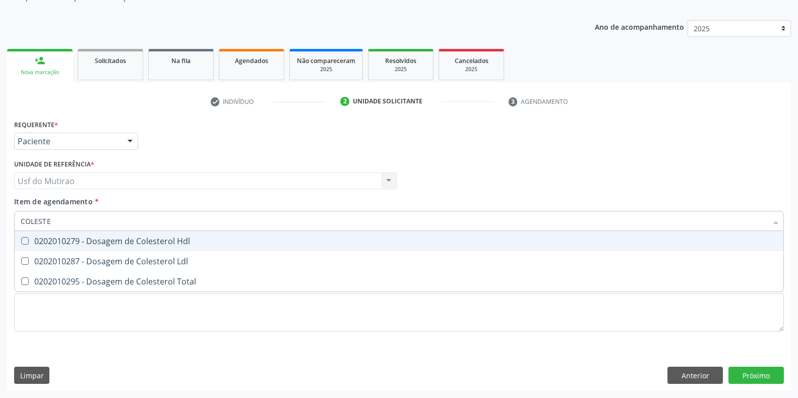
click at [78, 239] on div "0202010279 - Dosagem de Colesterol Hdl" at bounding box center [399, 241] width 756 height 8
checkbox Hdl "true"
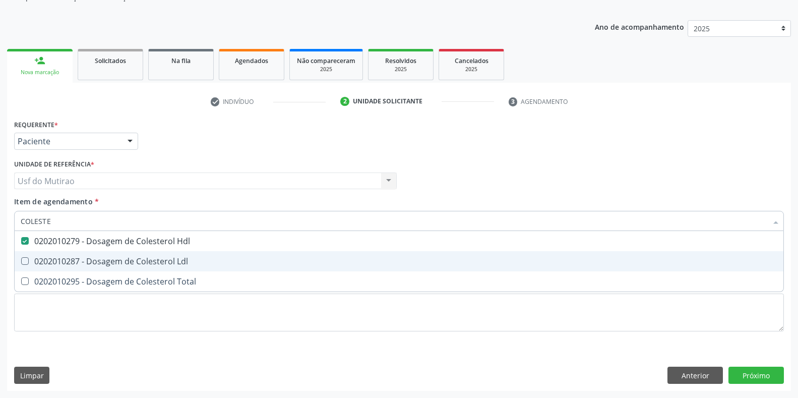
click at [79, 255] on span "0202010287 - Dosagem de Colesterol Ldl" at bounding box center [399, 261] width 768 height 20
checkbox Ldl "true"
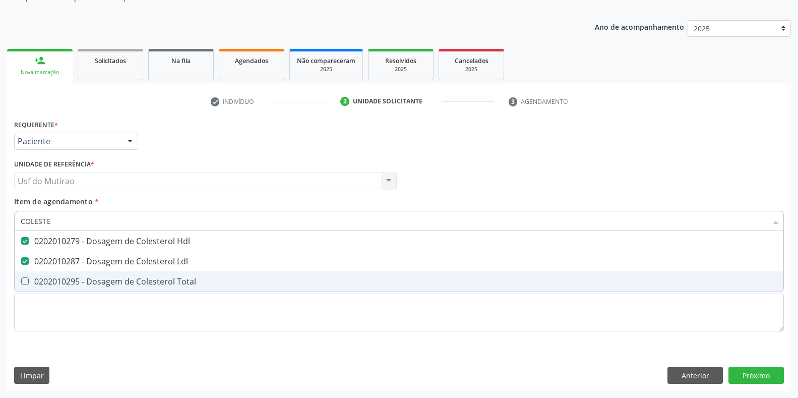
click at [81, 279] on div "0202010295 - Dosagem de Colesterol Total" at bounding box center [399, 281] width 756 height 8
checkbox Total "true"
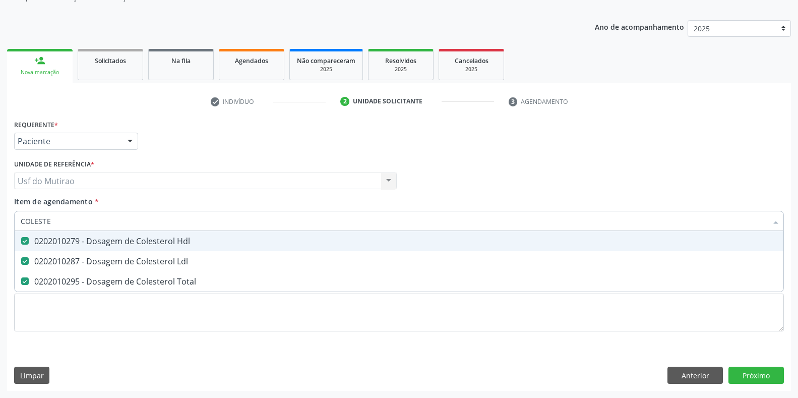
drag, startPoint x: 84, startPoint y: 221, endPoint x: 12, endPoint y: 218, distance: 72.7
click at [12, 218] on div "Item de agendamento * COLESTE Desfazer seleção 0202010279 - Dosagem de Colester…" at bounding box center [399, 215] width 775 height 39
type input "TRIGL"
checkbox Hdl "false"
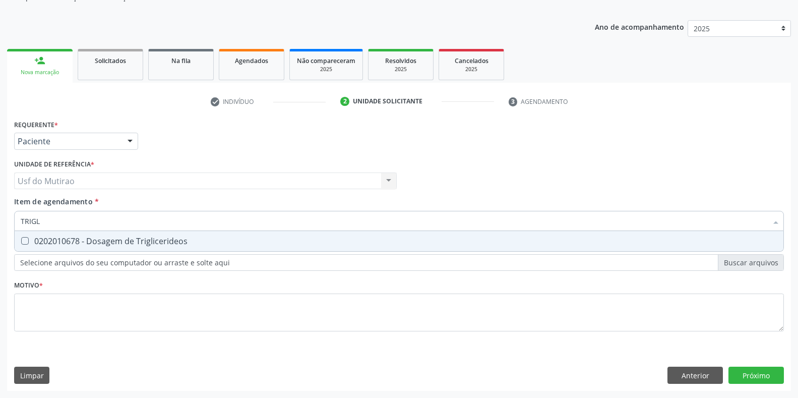
type input "TRIGLI"
click at [35, 238] on div "0202010678 - Dosagem de Triglicerideos" at bounding box center [399, 241] width 756 height 8
checkbox Triglicerideos "true"
drag, startPoint x: 61, startPoint y: 221, endPoint x: 10, endPoint y: 221, distance: 51.4
click at [10, 221] on div "Requerente * Paciente Médico(a) Enfermeiro(a) Paciente Nenhum resultado encontr…" at bounding box center [399, 254] width 784 height 274
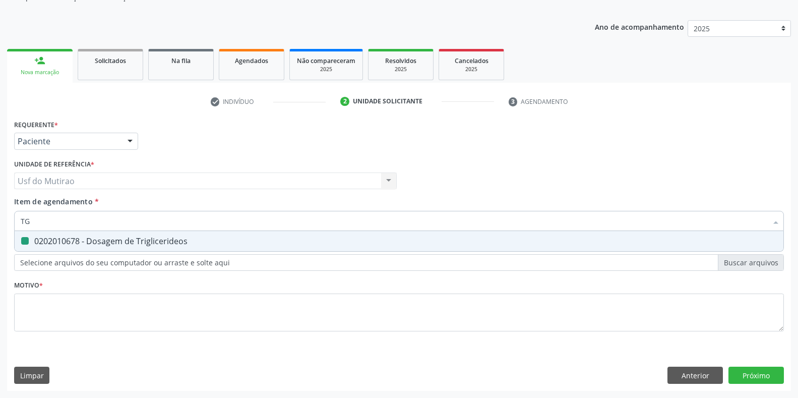
type input "TGO"
drag, startPoint x: 41, startPoint y: 230, endPoint x: 45, endPoint y: 233, distance: 5.7
click at [42, 230] on input "TGO" at bounding box center [394, 221] width 746 height 20
click at [48, 235] on span "0202010643 - Dosagem de Transaminase Glutamico-Oxalacetica (Tgo)" at bounding box center [399, 241] width 768 height 20
checkbox \(Tgo\) "true"
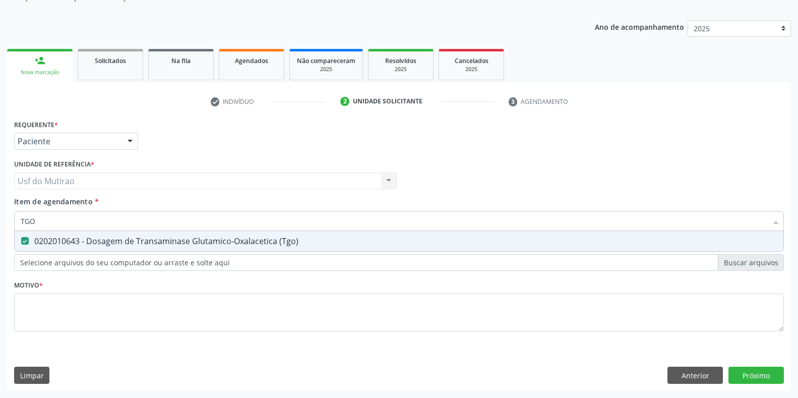
drag, startPoint x: 49, startPoint y: 220, endPoint x: 0, endPoint y: 215, distance: 49.2
click at [0, 215] on div "Acompanhamento Acompanhe a situação das marcações correntes e finalizadas Relat…" at bounding box center [399, 176] width 798 height 444
type input "TGP"
click at [71, 241] on div "0202010651 - Dosagem de Transaminase Glutamico-Piruvica (Tgp)" at bounding box center [399, 241] width 756 height 8
checkbox \(Tgp\) "true"
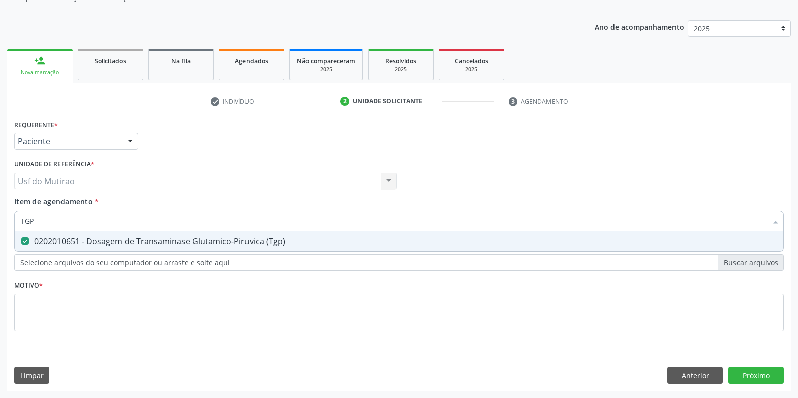
drag, startPoint x: 61, startPoint y: 222, endPoint x: 0, endPoint y: 222, distance: 61.0
click at [0, 222] on div "Acompanhamento Acompanhe a situação das marcações correntes e finalizadas Relat…" at bounding box center [399, 176] width 798 height 444
type input "URE"
checkbox \(Tgp\) "false"
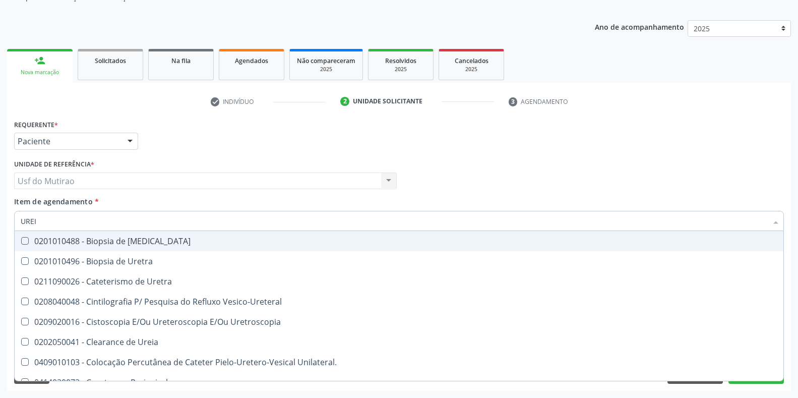
type input "UREIA"
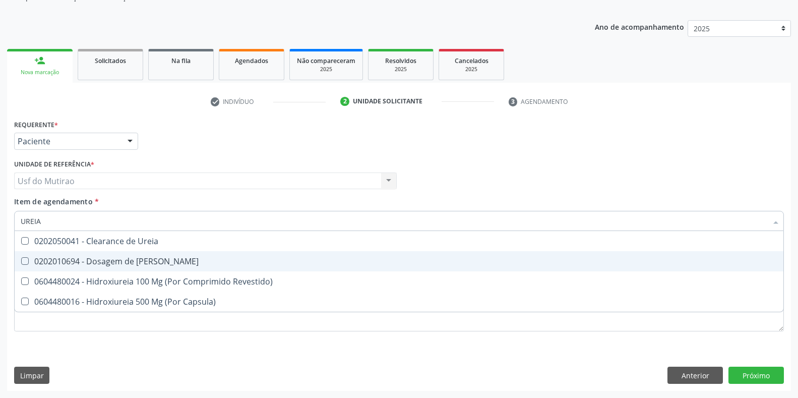
click at [77, 260] on div "0202010694 - Dosagem de [PERSON_NAME]" at bounding box center [399, 261] width 756 height 8
checkbox Ureia "true"
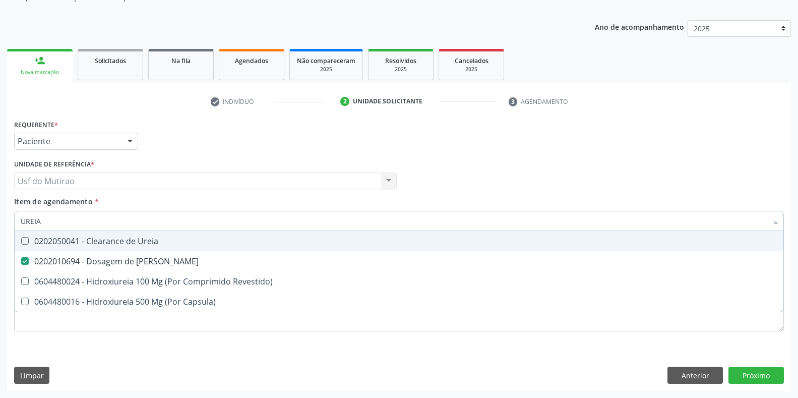
drag, startPoint x: 67, startPoint y: 219, endPoint x: 0, endPoint y: 220, distance: 67.0
click at [0, 220] on div "Acompanhamento Acompanhe a situação das marcações correntes e finalizadas Relat…" at bounding box center [399, 176] width 798 height 444
type input "CRE"
checkbox Ureia "false"
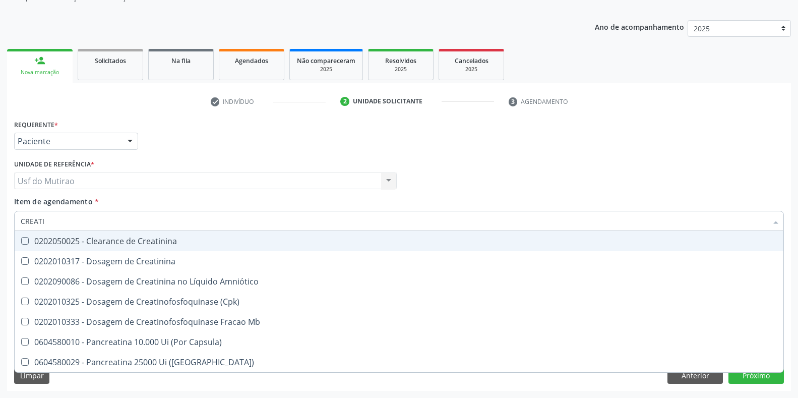
type input "CREATIN"
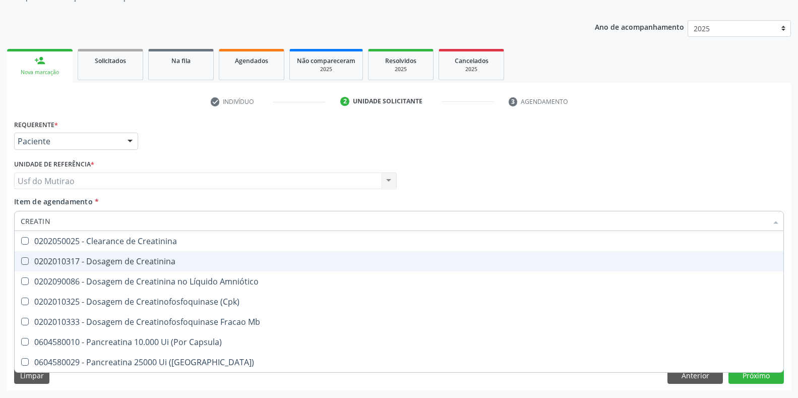
click at [145, 264] on div "0202010317 - Dosagem de Creatinina" at bounding box center [399, 261] width 756 height 8
checkbox Creatinina "true"
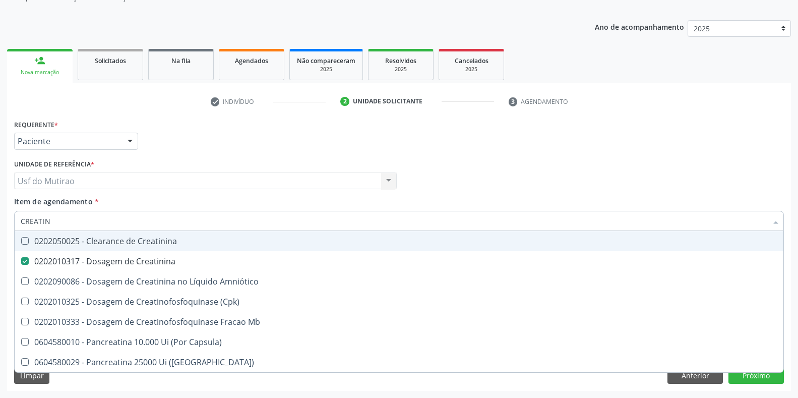
click at [232, 149] on div "Requerente * Paciente Médico(a) Enfermeiro(a) Paciente Nenhum resultado encontr…" at bounding box center [399, 136] width 775 height 39
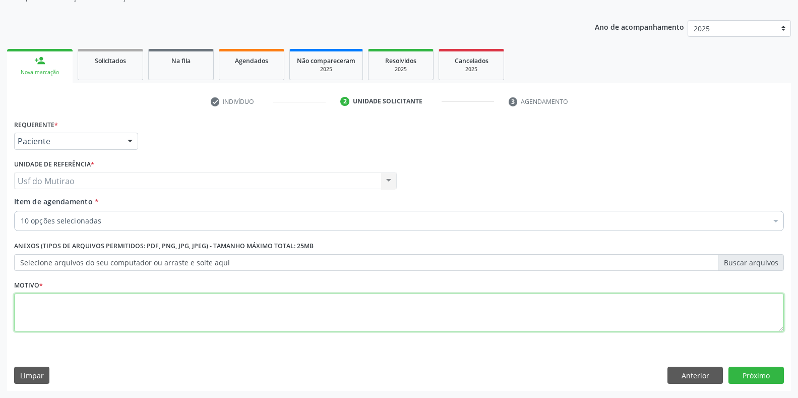
click at [232, 298] on textarea at bounding box center [398, 312] width 769 height 38
type textarea "."
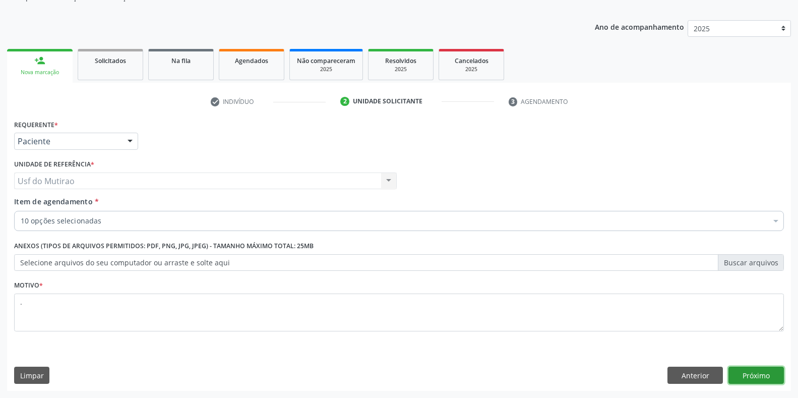
click at [770, 375] on button "Próximo" at bounding box center [755, 374] width 55 height 17
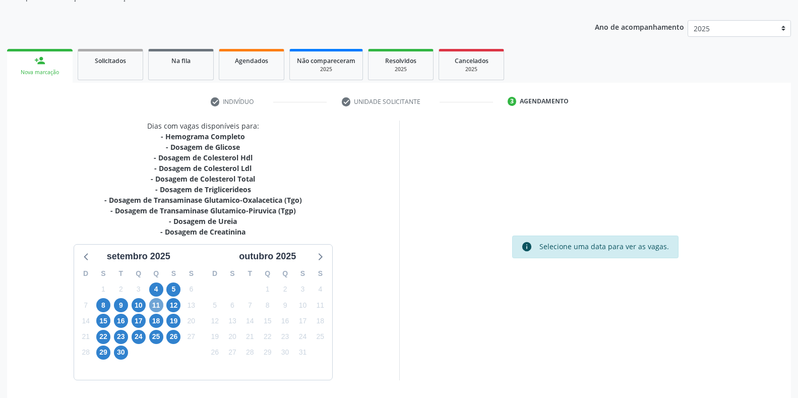
click at [154, 301] on span "11" at bounding box center [156, 305] width 14 height 14
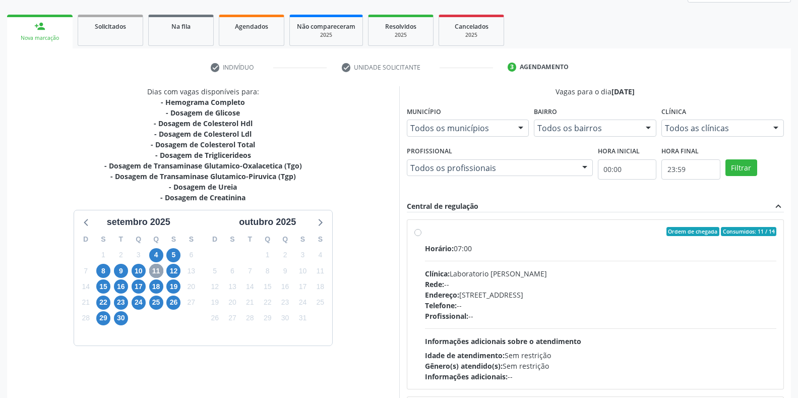
scroll to position [205, 0]
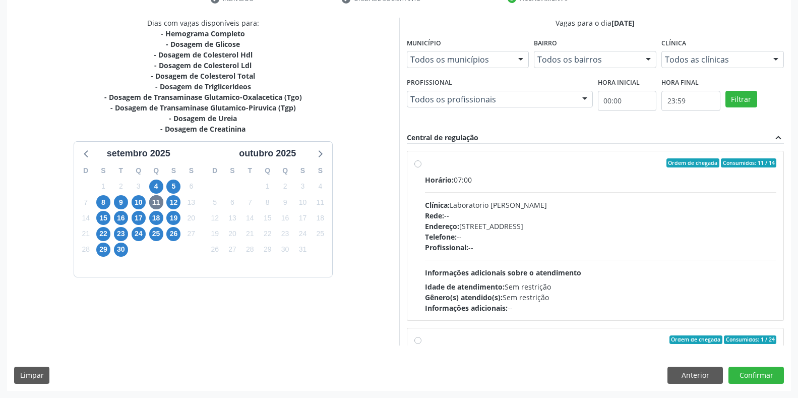
click at [493, 202] on div "Clínica: Laboratorio [PERSON_NAME]" at bounding box center [601, 205] width 352 height 11
click at [421, 167] on input "Ordem de chegada Consumidos: 11 / 14 Horário: 07:00 Clínica: Laboratorio [PERSO…" at bounding box center [417, 162] width 7 height 9
radio input "true"
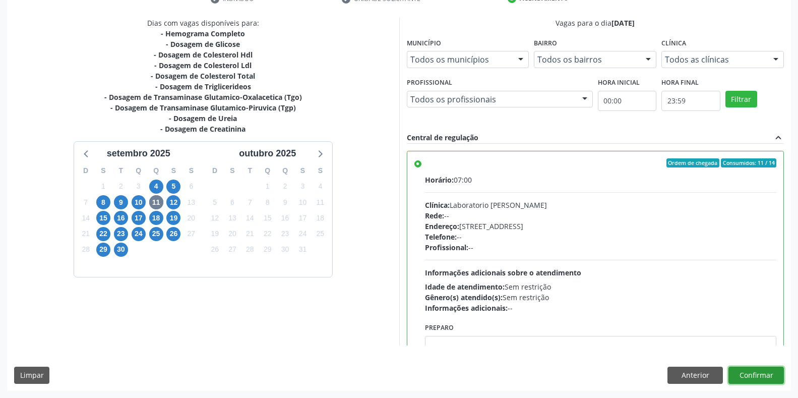
click at [773, 371] on button "Confirmar" at bounding box center [755, 374] width 55 height 17
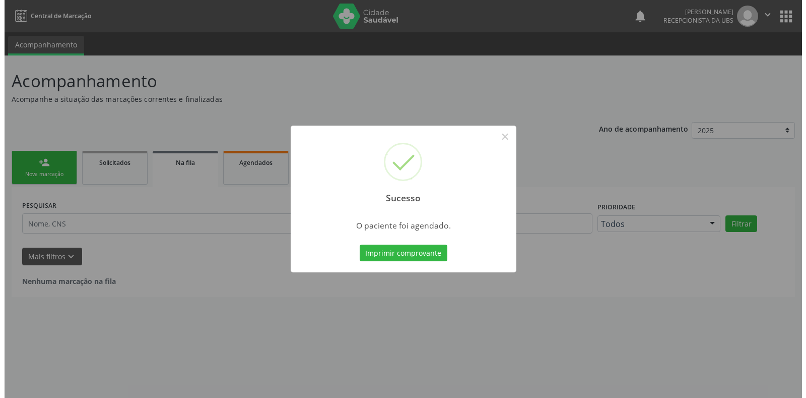
scroll to position [0, 0]
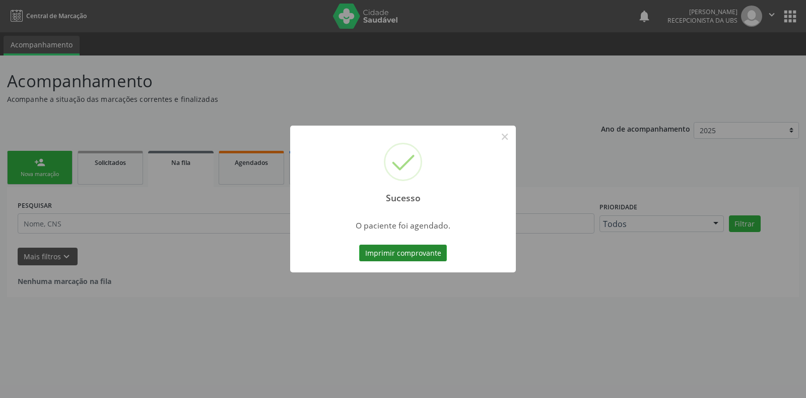
click at [394, 252] on button "Imprimir comprovante" at bounding box center [403, 252] width 88 height 17
